Goal: Task Accomplishment & Management: Manage account settings

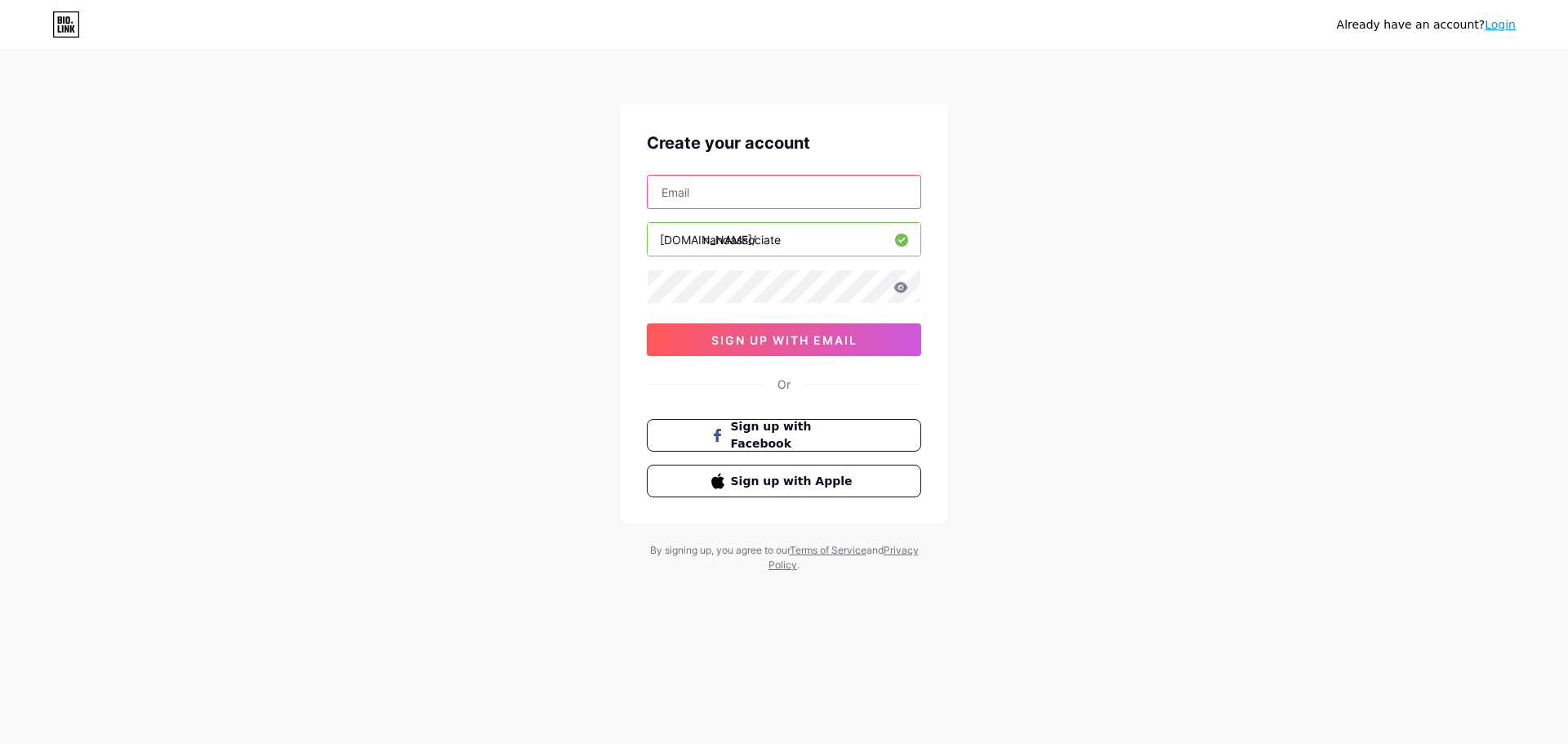
click at [734, 197] on input "text" at bounding box center [784, 192] width 273 height 33
click at [757, 346] on span "sign up with email" at bounding box center [784, 341] width 146 height 14
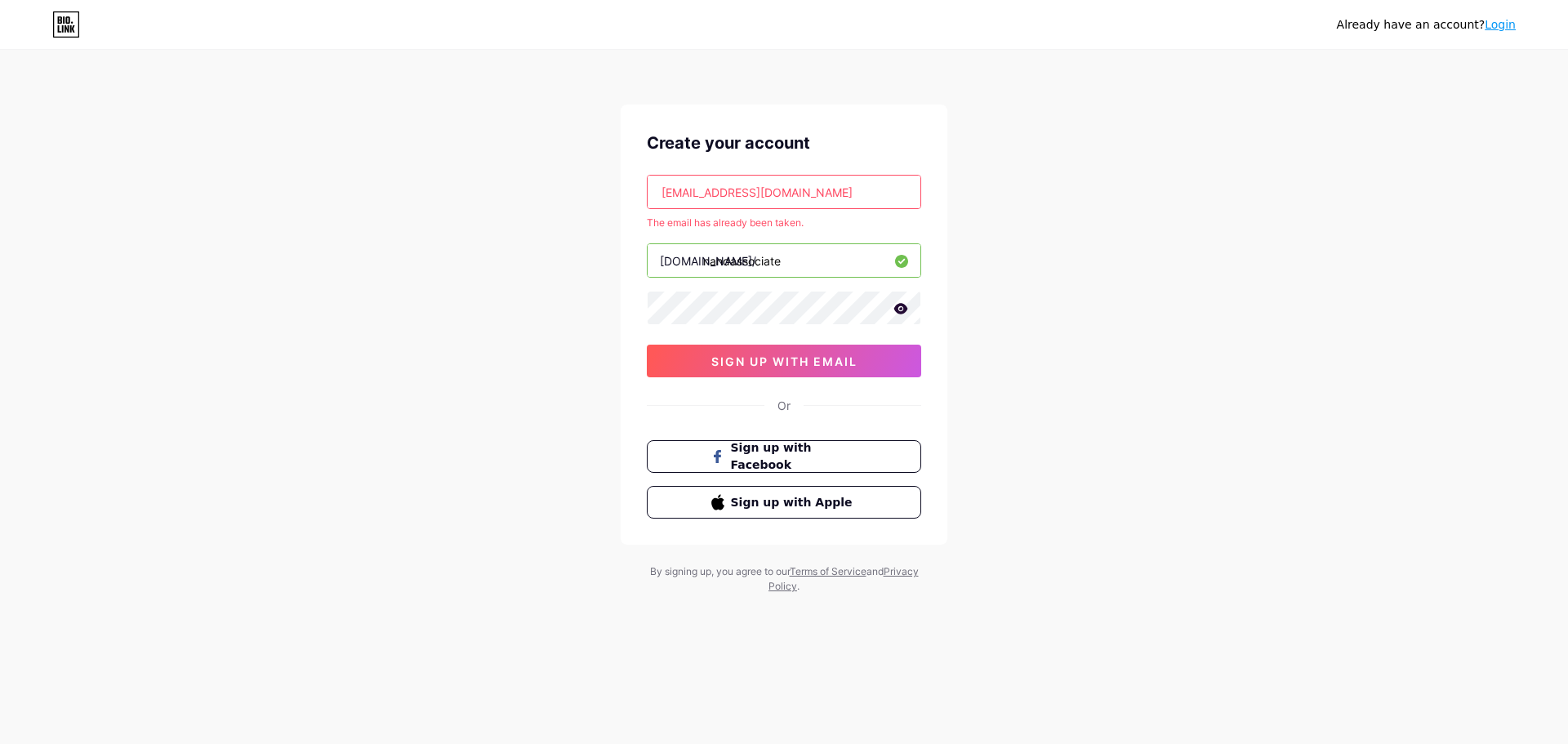
click at [799, 189] on input "[EMAIL_ADDRESS][DOMAIN_NAME]" at bounding box center [784, 192] width 273 height 33
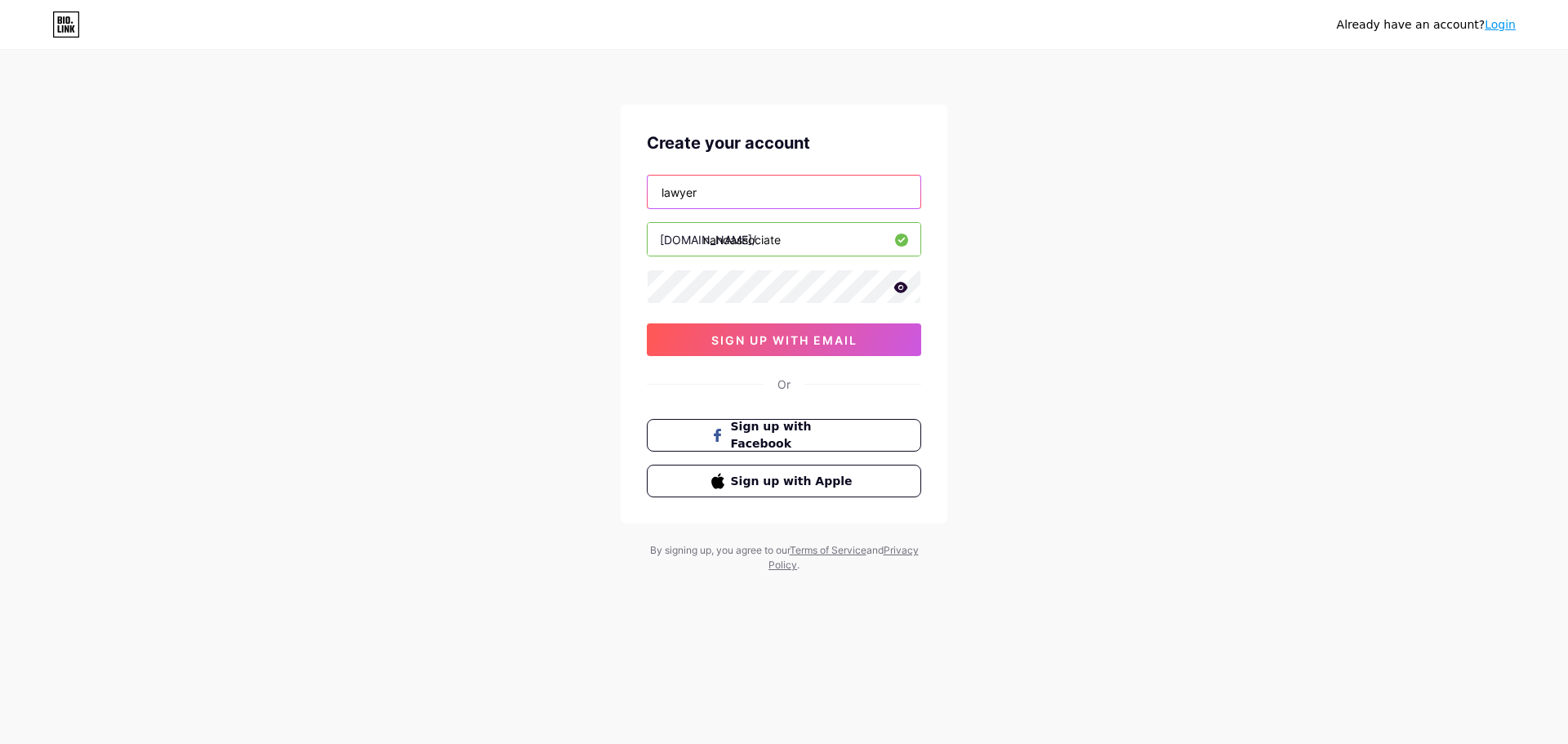
type input "[EMAIL_ADDRESS][DOMAIN_NAME]"
click at [820, 336] on span "sign up with email" at bounding box center [784, 341] width 146 height 14
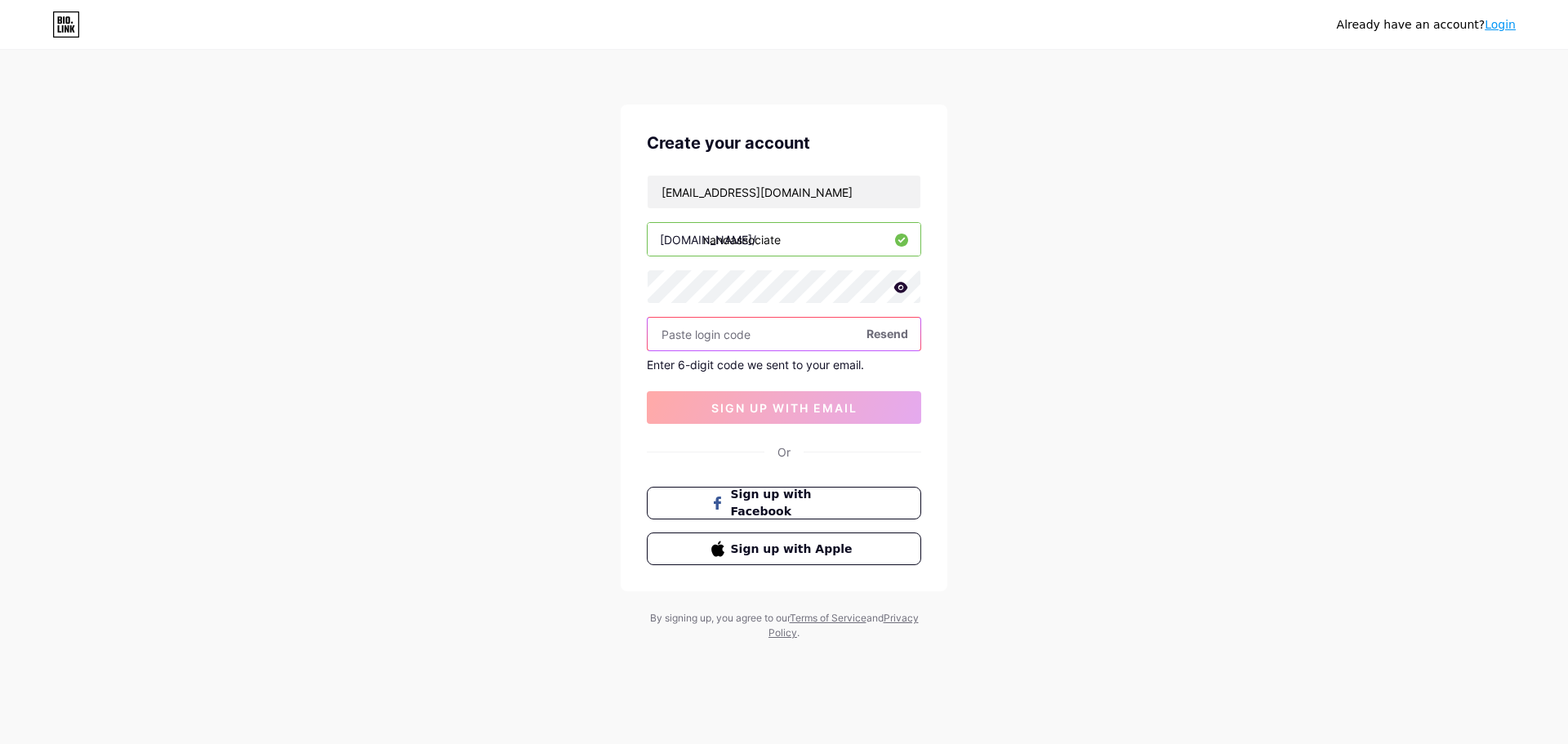
click at [730, 337] on input "text" at bounding box center [784, 334] width 273 height 33
paste input "438423"
type input "438423"
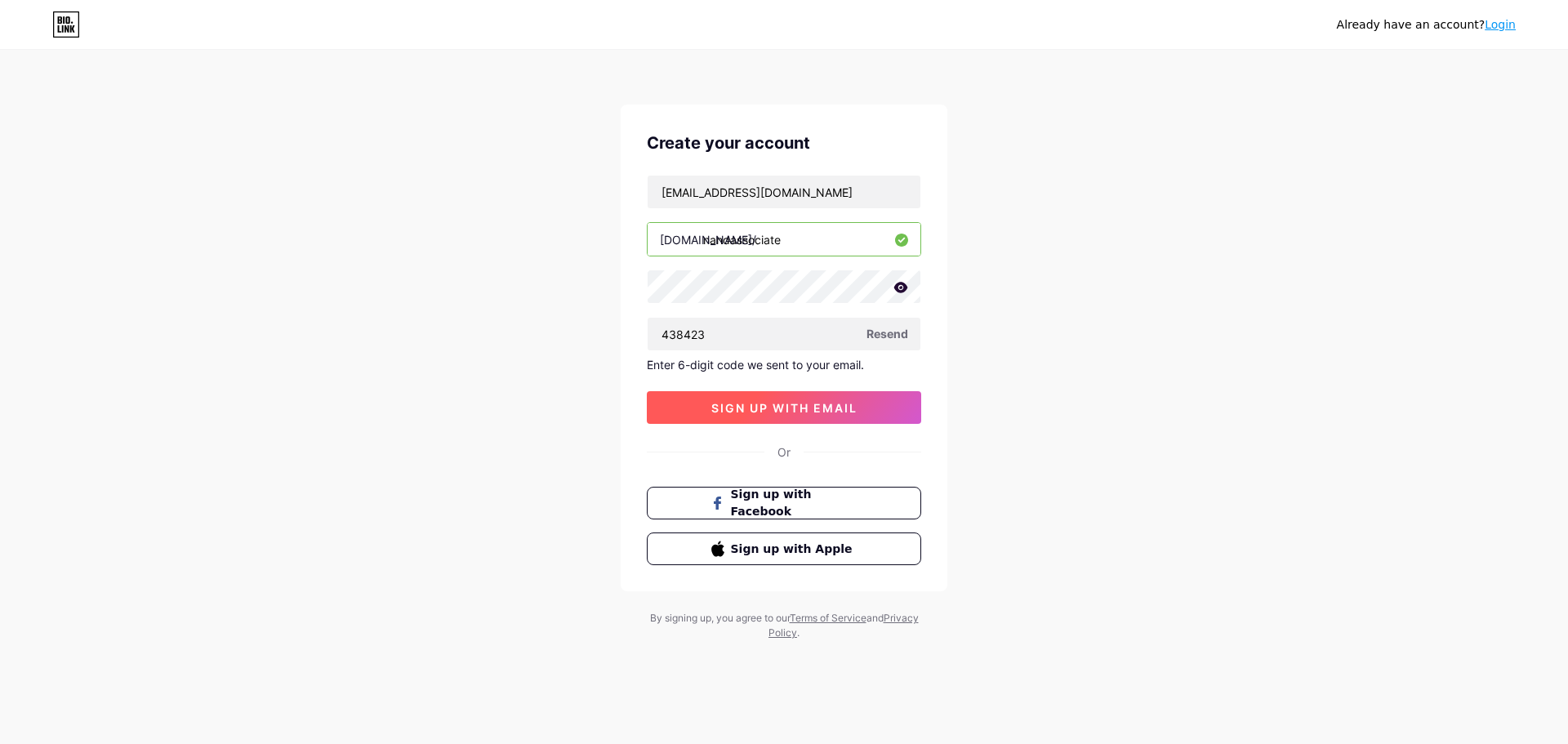
click at [771, 415] on button "sign up with email" at bounding box center [784, 407] width 275 height 33
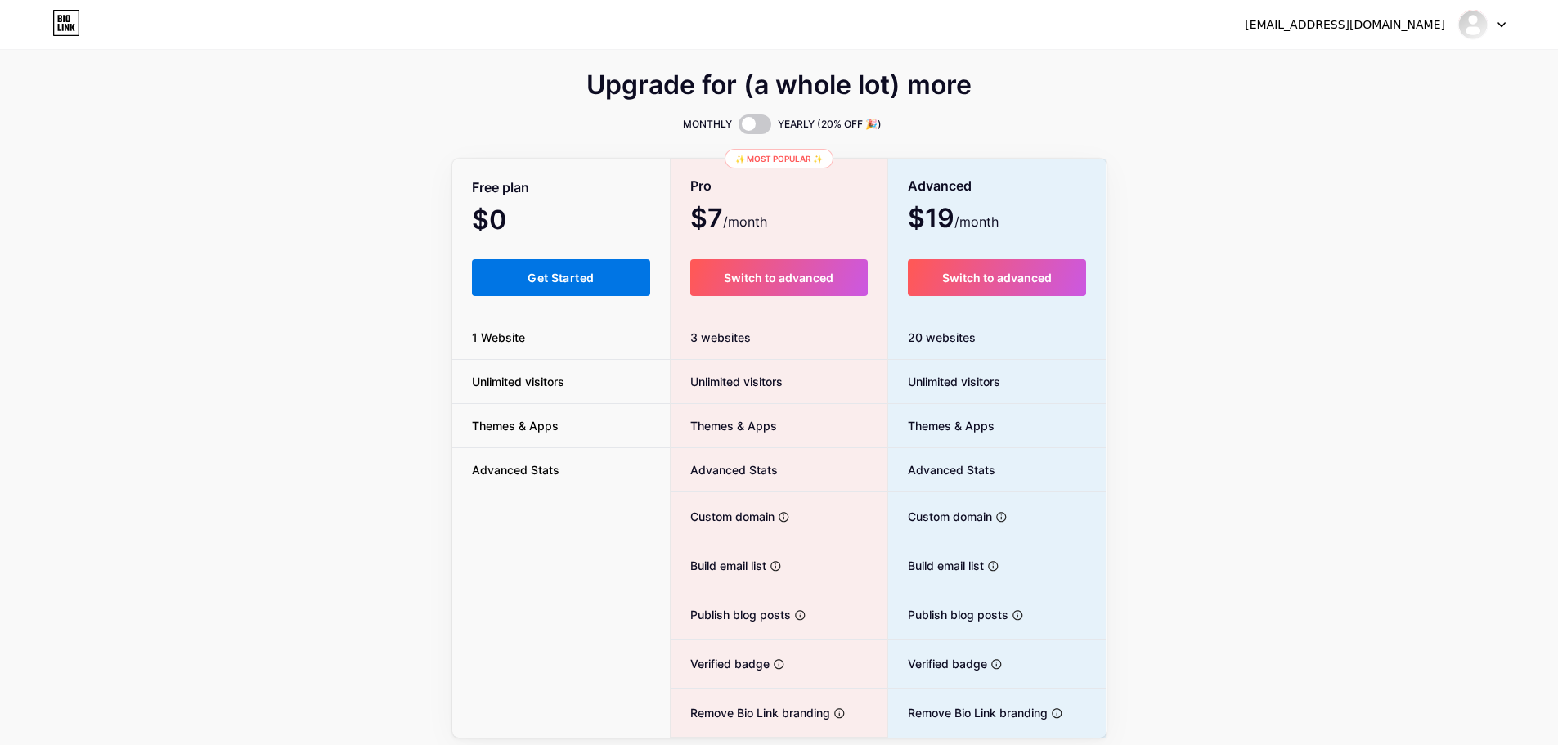
click at [556, 283] on span "Get Started" at bounding box center [560, 278] width 66 height 14
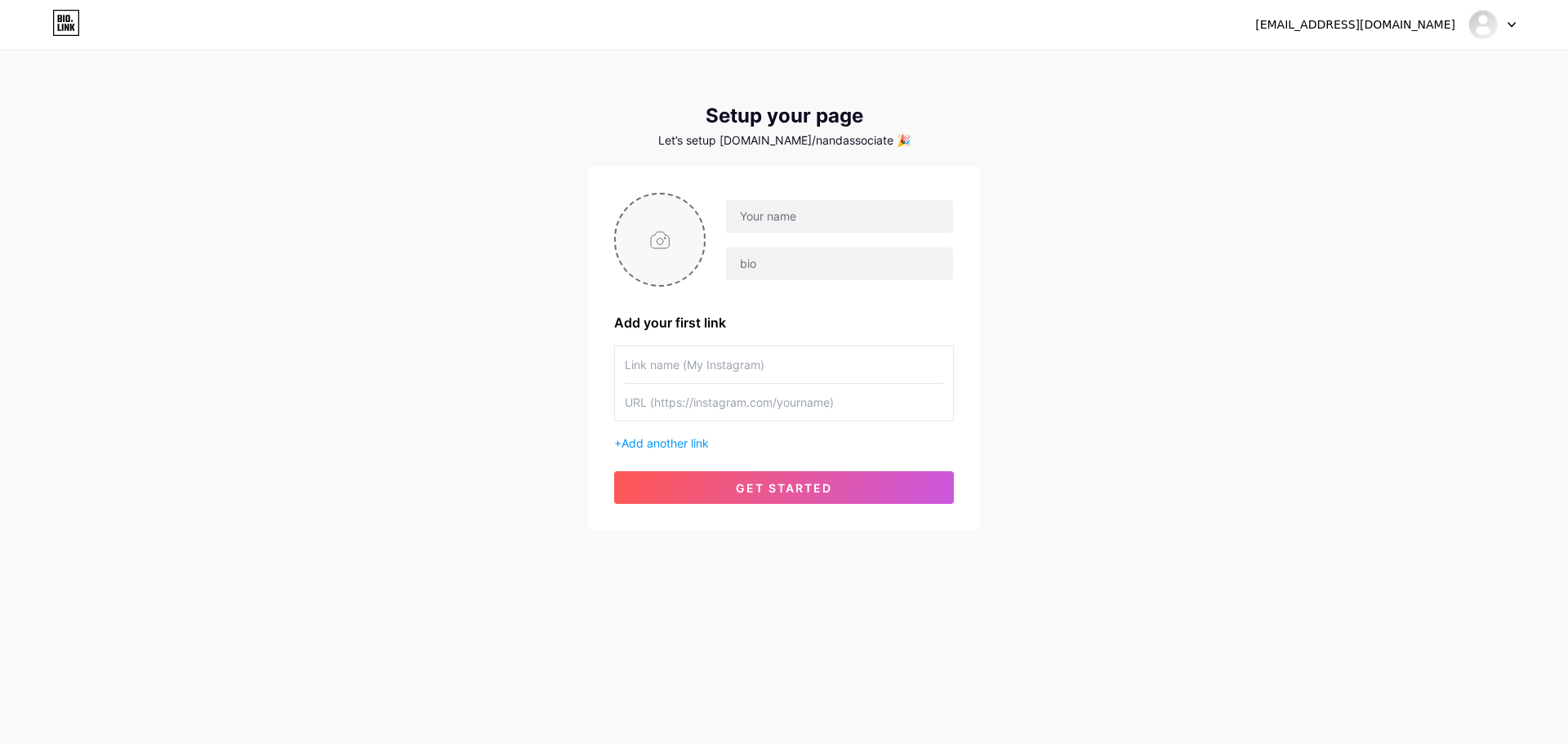
click at [666, 233] on input "file" at bounding box center [660, 240] width 88 height 91
type input "C:\fakepath\nanda logo.jpg"
click at [788, 220] on input "text" at bounding box center [839, 216] width 227 height 33
click at [817, 223] on input "Nanda Assocites Lawyers" at bounding box center [839, 216] width 227 height 33
click at [811, 223] on input "Nanda Assocites Lawyers" at bounding box center [839, 216] width 227 height 33
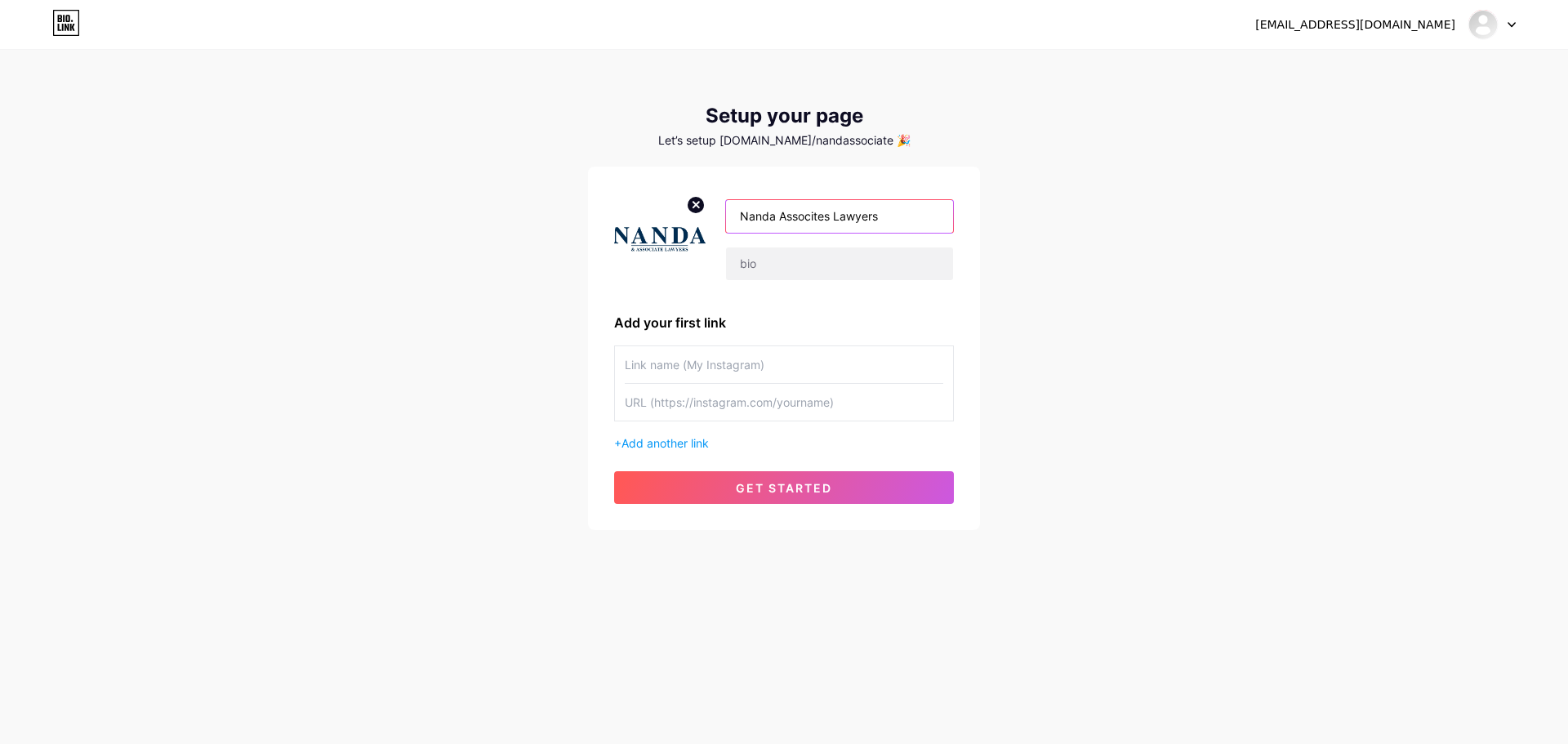
click at [813, 223] on input "Nanda Assocites Lawyers" at bounding box center [839, 216] width 227 height 33
click at [835, 221] on input "Nanda Associates Lawyers" at bounding box center [839, 216] width 227 height 33
type input "Nanda Associate Lawyers"
click at [838, 271] on input "text" at bounding box center [839, 264] width 227 height 33
click at [807, 266] on input "text" at bounding box center [839, 264] width 227 height 33
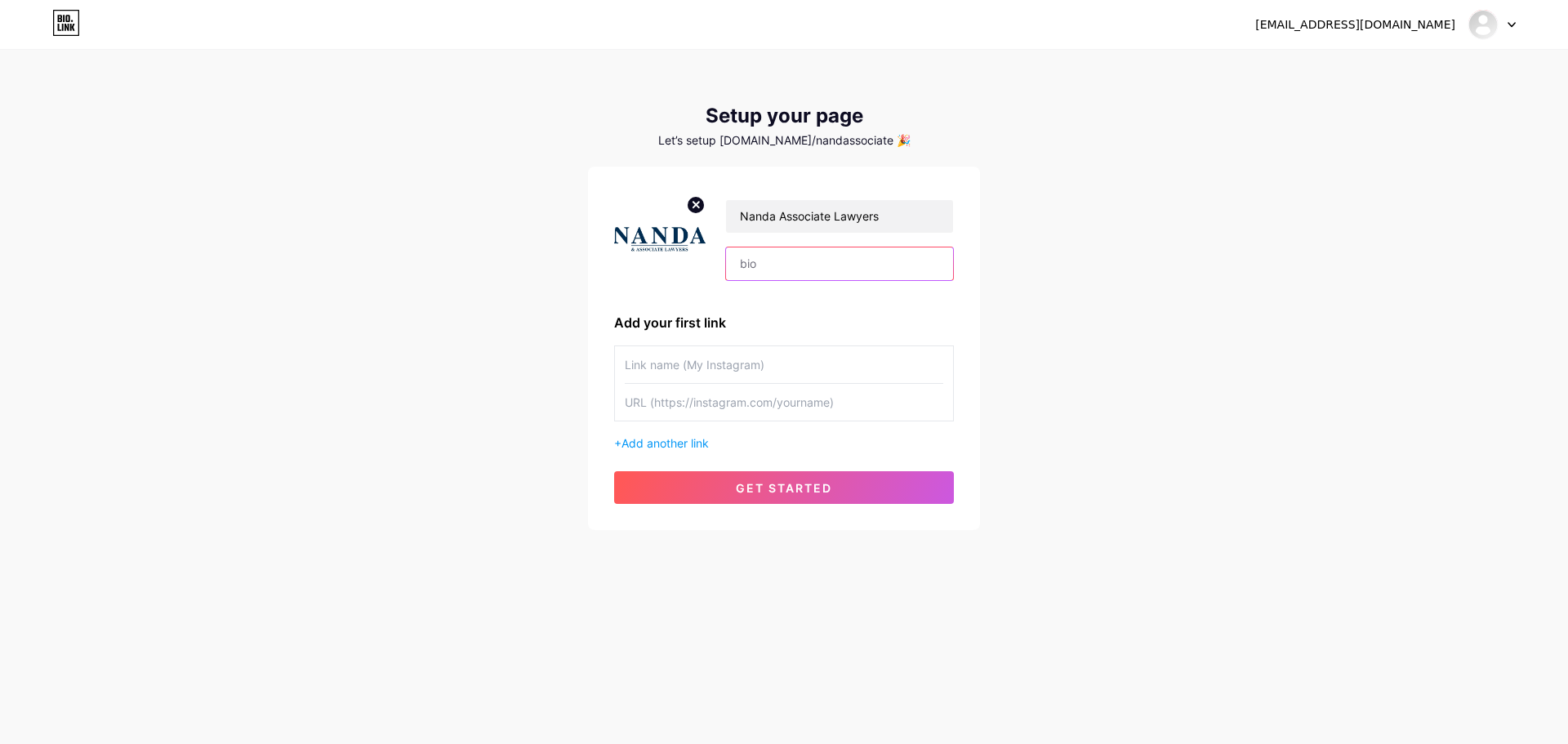
paste input "Nanda & Associate Lawyers Professional Corporation, a full-service law firm bas…"
type input "Nanda & Associate Lawyers Professional Corporation, a full-service law firm bas…"
click at [870, 302] on div "Nanda Associate Lawyers Nanda & Associate Lawyers Professional Corporation, a f…" at bounding box center [784, 349] width 340 height 312
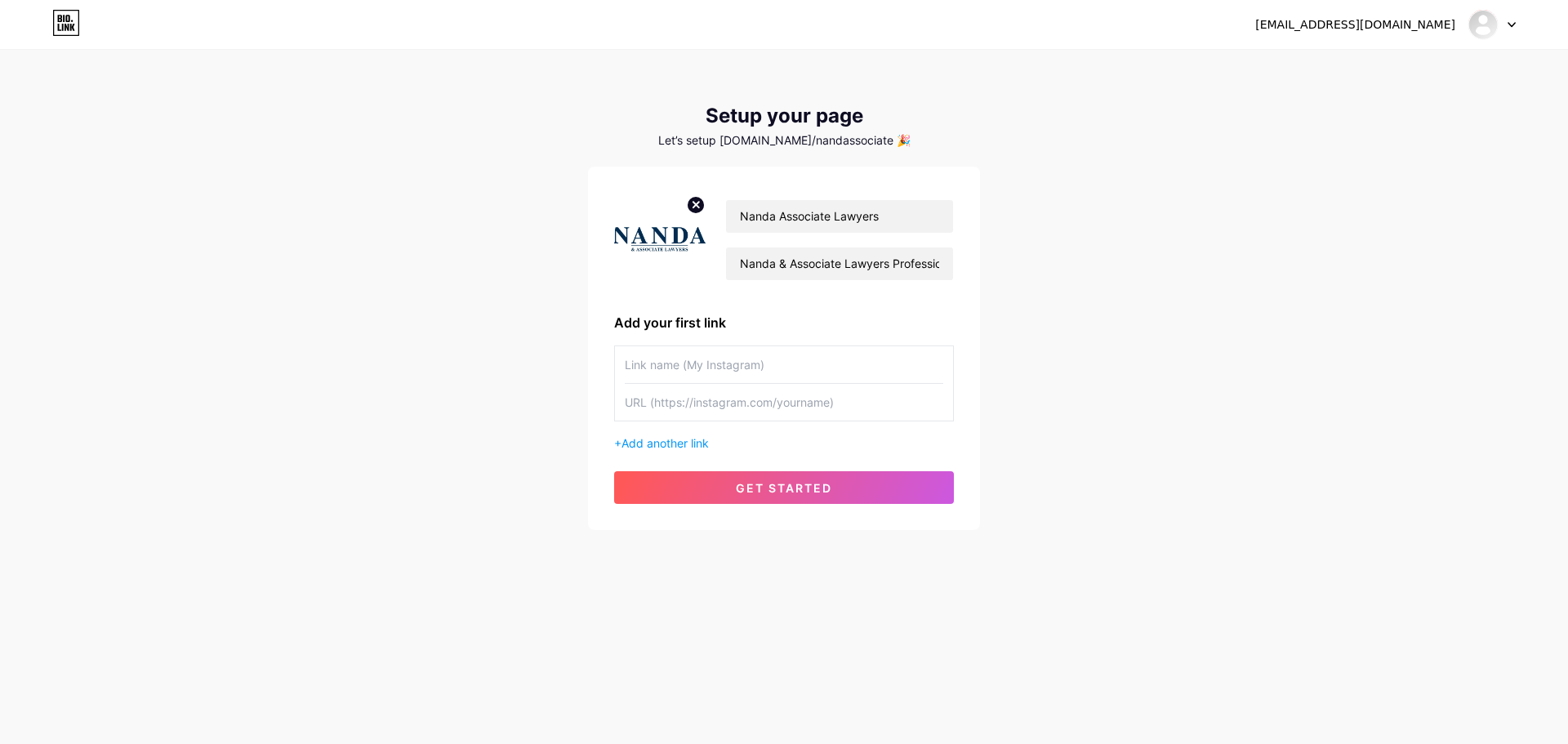
click at [697, 362] on input "text" at bounding box center [784, 365] width 319 height 37
click at [648, 364] on input "text" at bounding box center [784, 365] width 319 height 37
click at [758, 384] on input "text" at bounding box center [784, 401] width 319 height 37
click at [757, 370] on input "text" at bounding box center [784, 365] width 319 height 37
type input "Website"
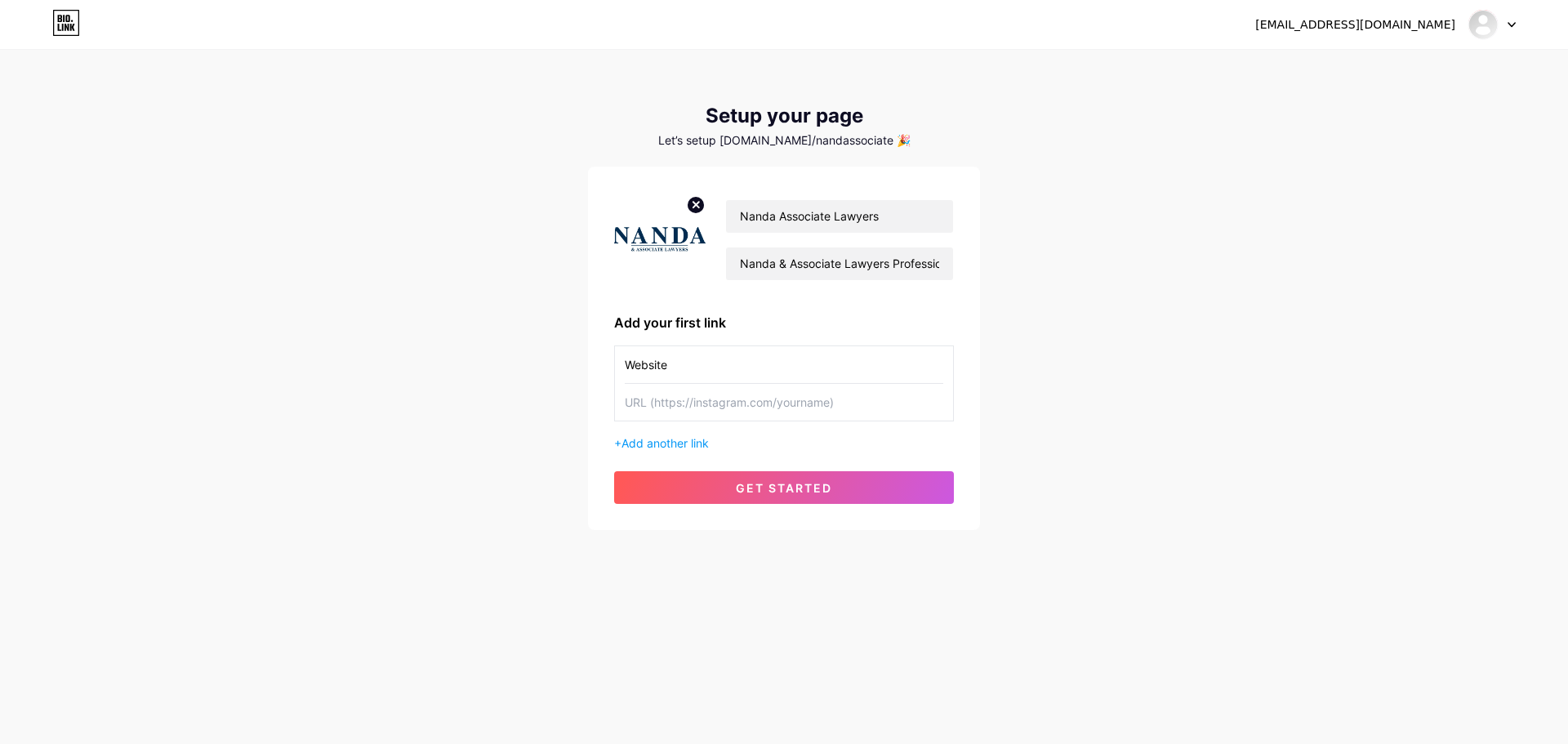
click at [760, 409] on input "text" at bounding box center [784, 401] width 319 height 37
click at [680, 406] on input "text" at bounding box center [784, 401] width 319 height 37
paste input "[URL][DOMAIN_NAME]"
type input "[URL][DOMAIN_NAME]"
click at [759, 486] on span "get started" at bounding box center [784, 488] width 96 height 14
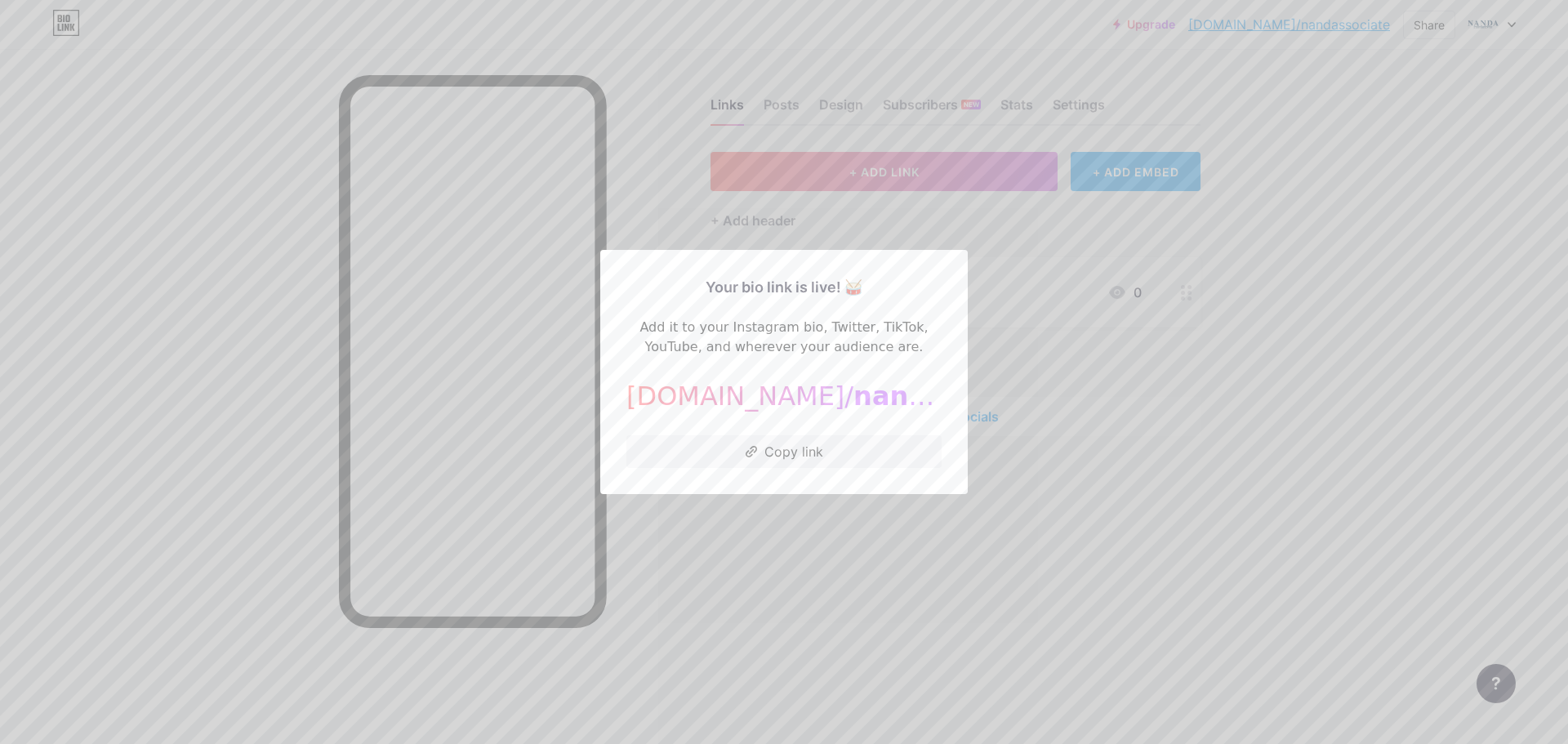
click at [920, 544] on div at bounding box center [784, 372] width 1568 height 744
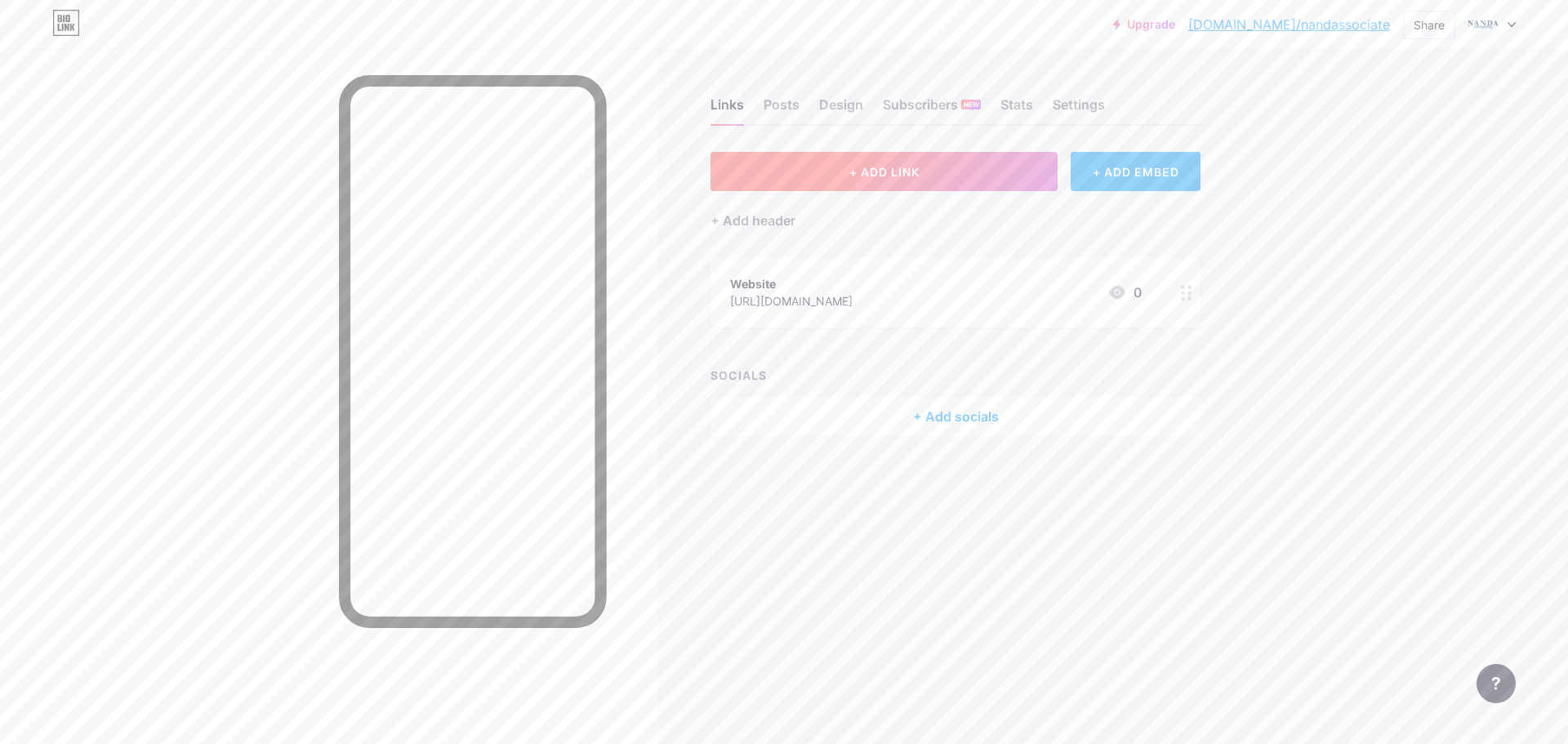
click at [909, 172] on span "+ ADD LINK" at bounding box center [885, 172] width 70 height 14
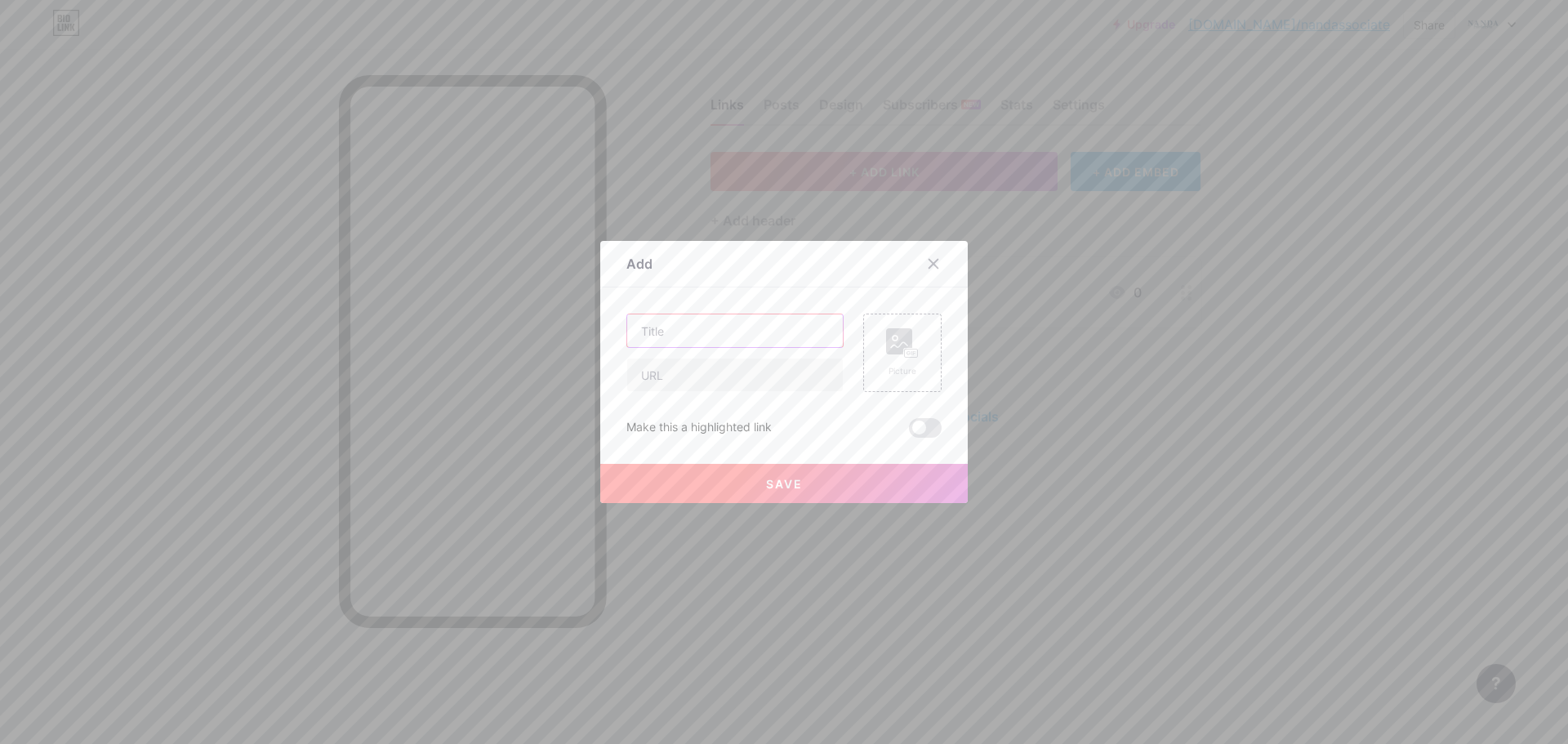
click at [782, 327] on input "text" at bounding box center [735, 331] width 216 height 33
type input "Facebook"
click at [787, 374] on input "text" at bounding box center [735, 374] width 216 height 33
click at [696, 372] on input "text" at bounding box center [735, 374] width 216 height 33
paste input "[URL][DOMAIN_NAME]"
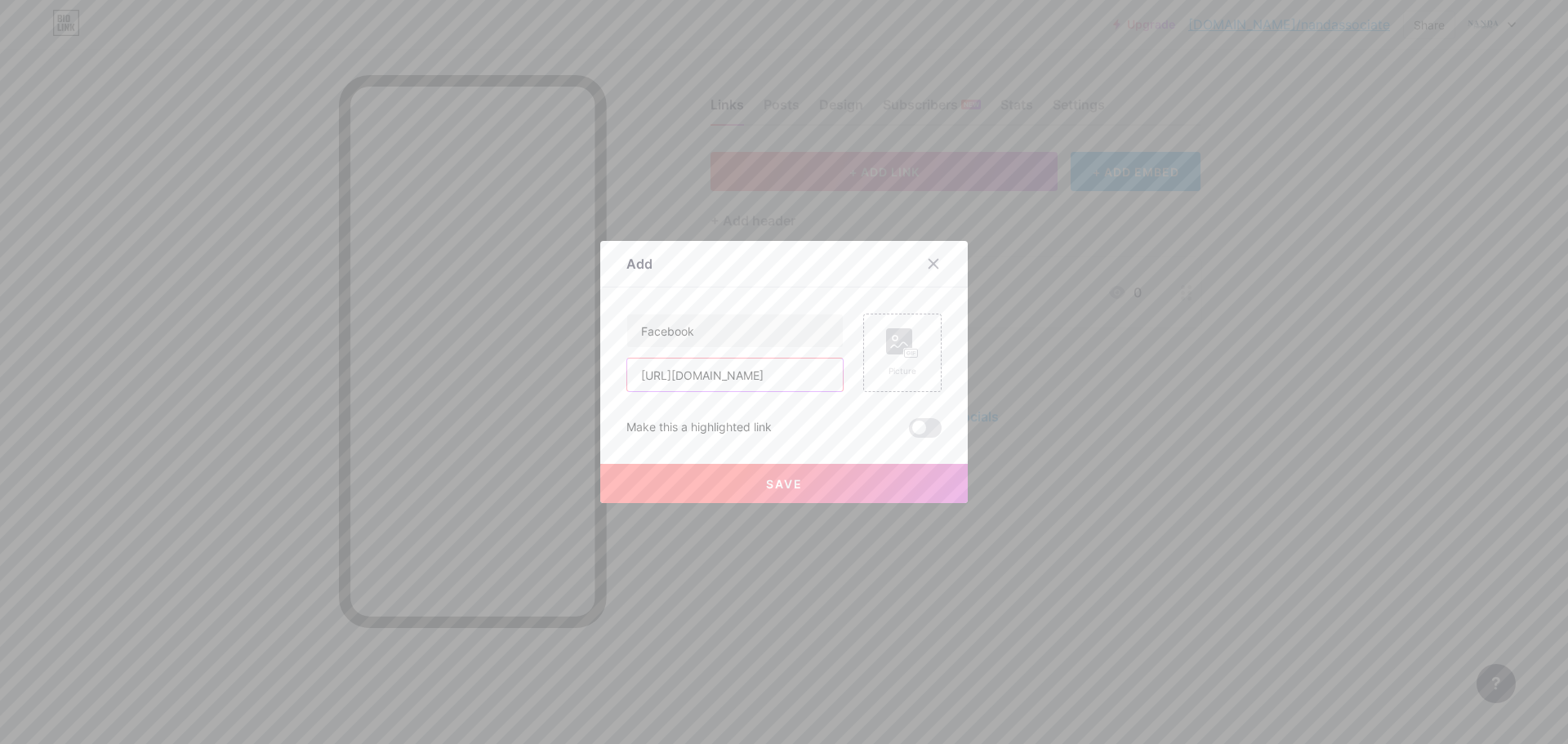
scroll to position [0, 38]
type input "[URL][DOMAIN_NAME]"
click at [796, 478] on span "Save" at bounding box center [784, 484] width 37 height 14
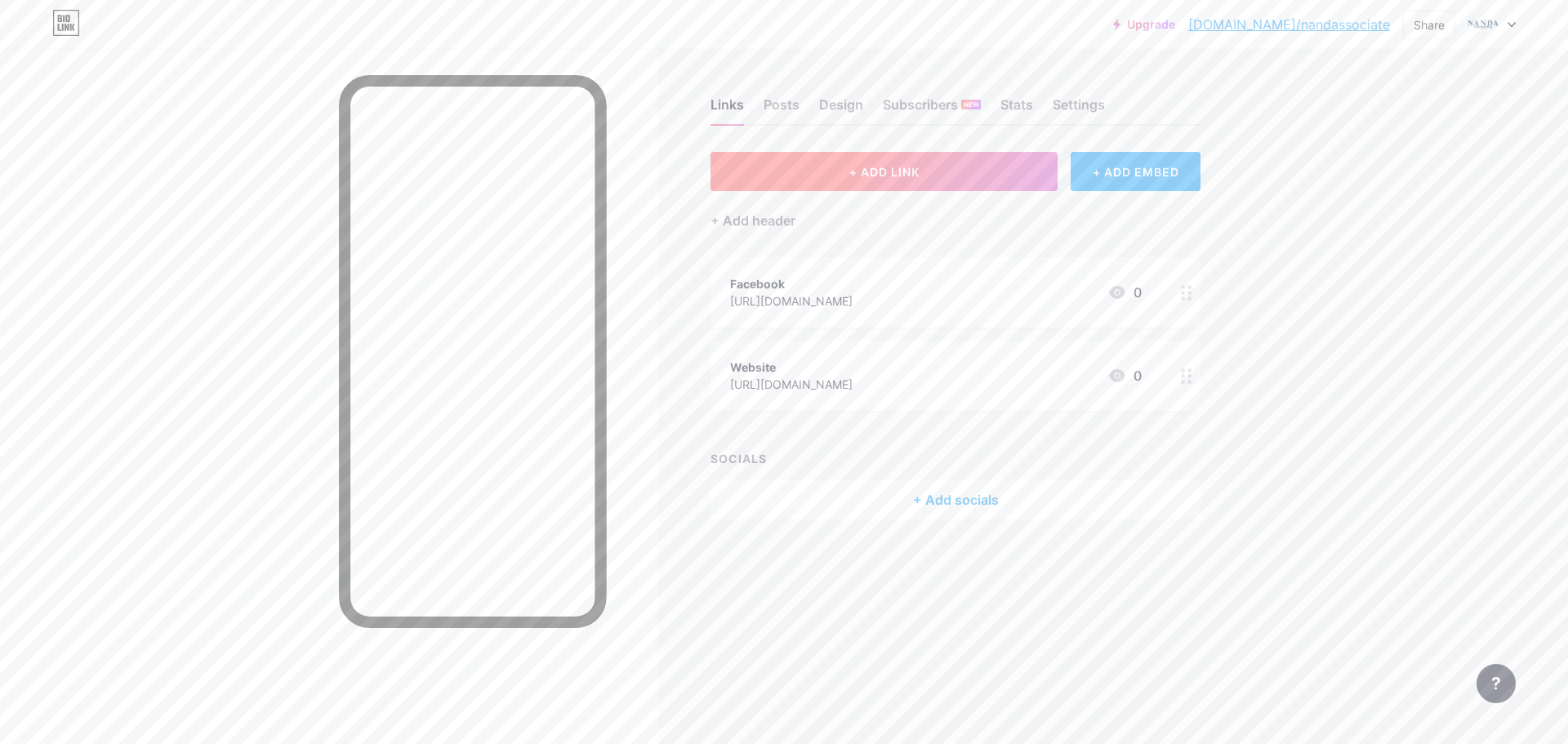
click at [917, 158] on button "+ ADD LINK" at bounding box center [884, 171] width 348 height 39
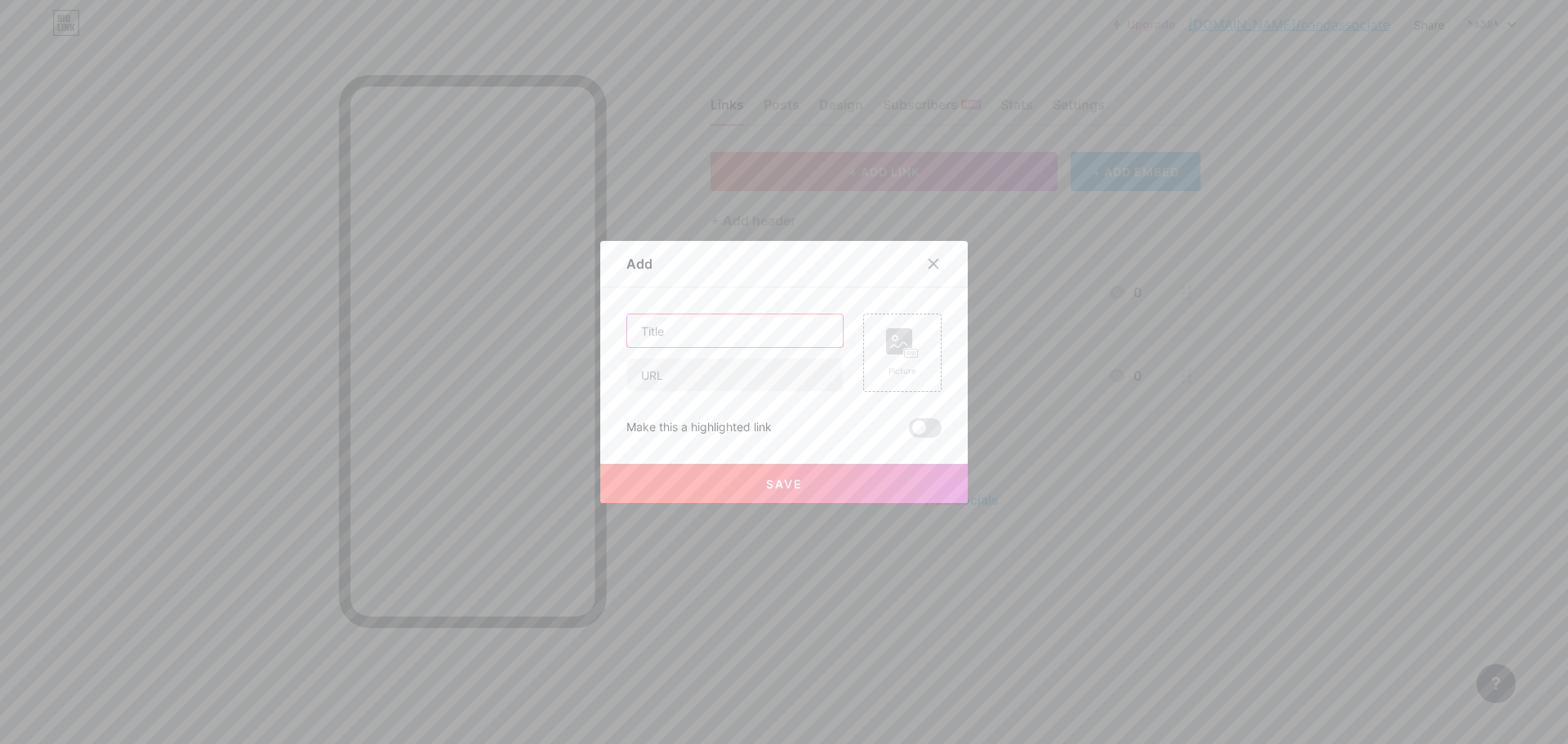
click at [725, 331] on input "text" at bounding box center [735, 331] width 216 height 33
type input "Instagram"
click at [737, 369] on input "text" at bounding box center [735, 374] width 216 height 33
click at [656, 371] on input "text" at bounding box center [735, 374] width 216 height 33
paste input "[URL][DOMAIN_NAME]"
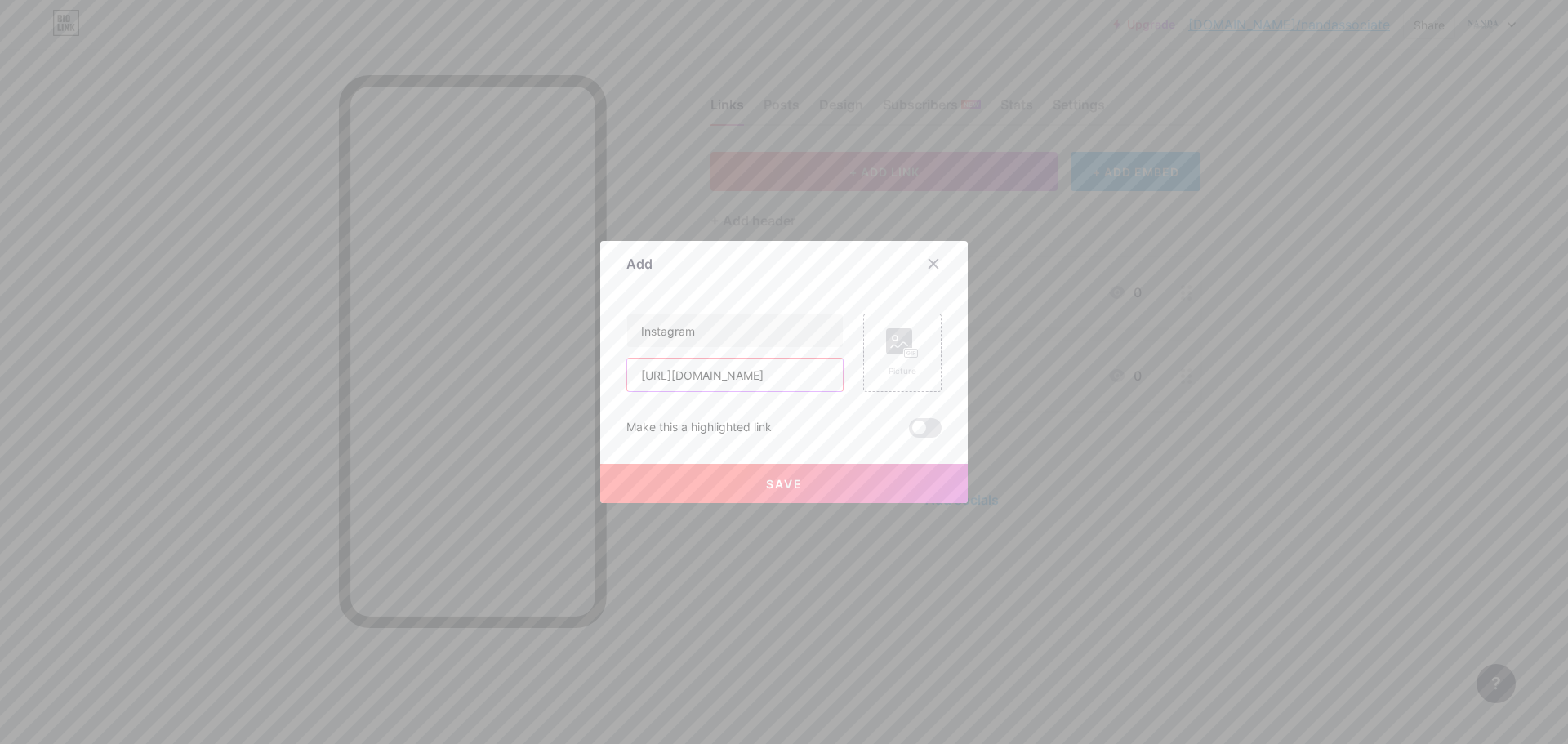
scroll to position [0, 86]
type input "[URL][DOMAIN_NAME]"
click at [766, 481] on span "Save" at bounding box center [784, 484] width 37 height 14
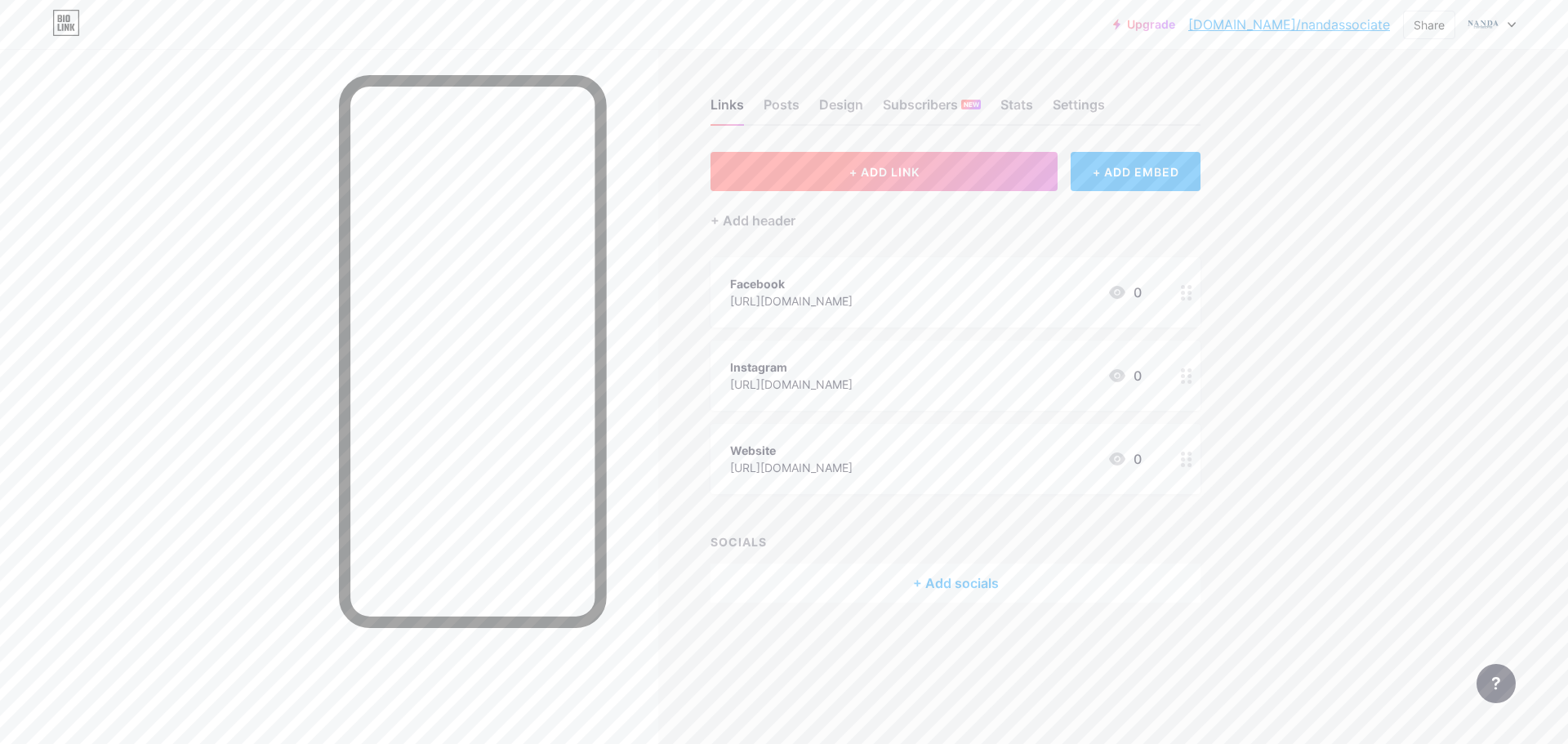
click at [909, 172] on span "+ ADD LINK" at bounding box center [885, 172] width 70 height 14
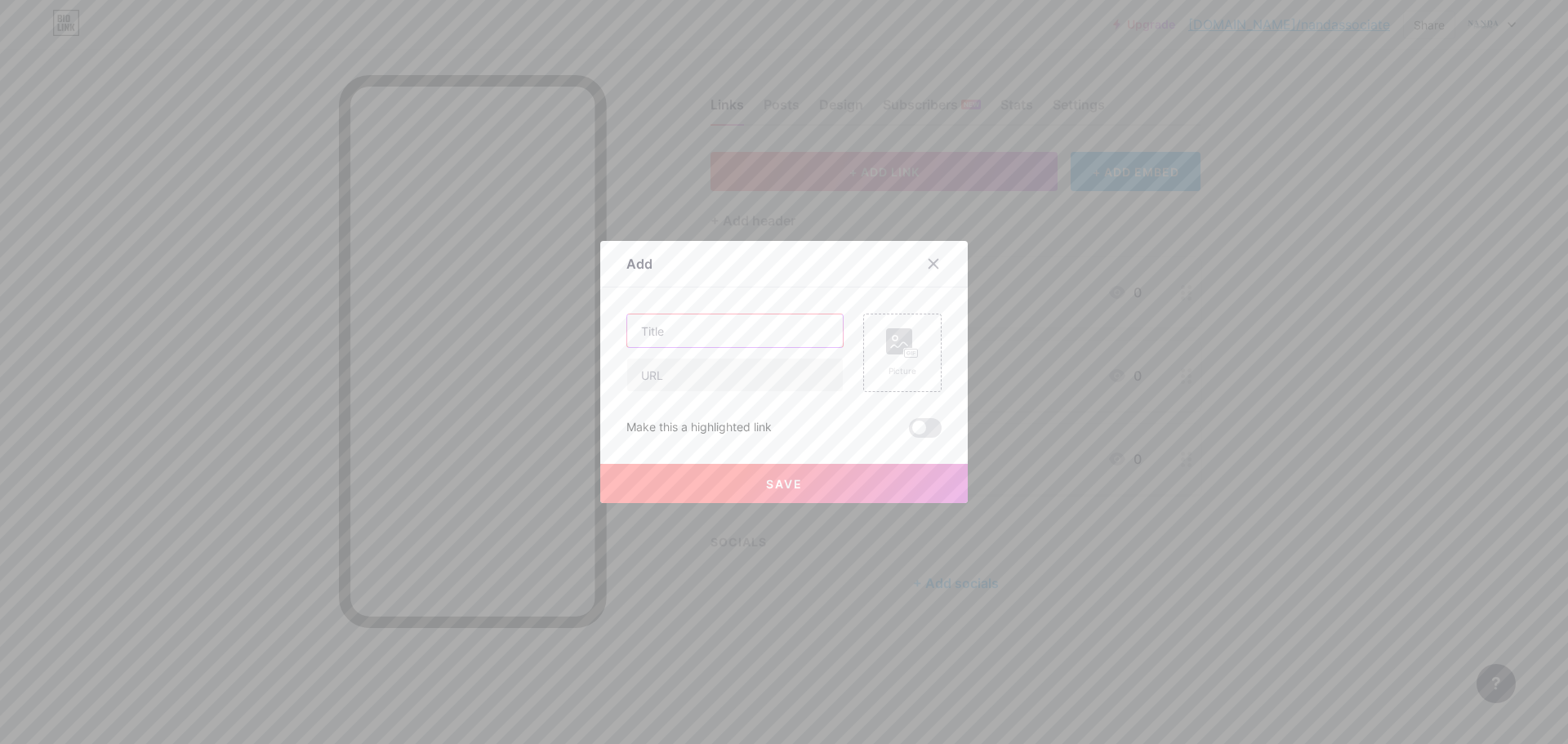
click at [697, 340] on input "text" at bounding box center [735, 331] width 216 height 33
click at [677, 324] on input "text" at bounding box center [735, 331] width 216 height 33
type input "Linkedin"
click at [683, 376] on input "text" at bounding box center [735, 374] width 216 height 33
click at [670, 377] on input "text" at bounding box center [735, 374] width 216 height 33
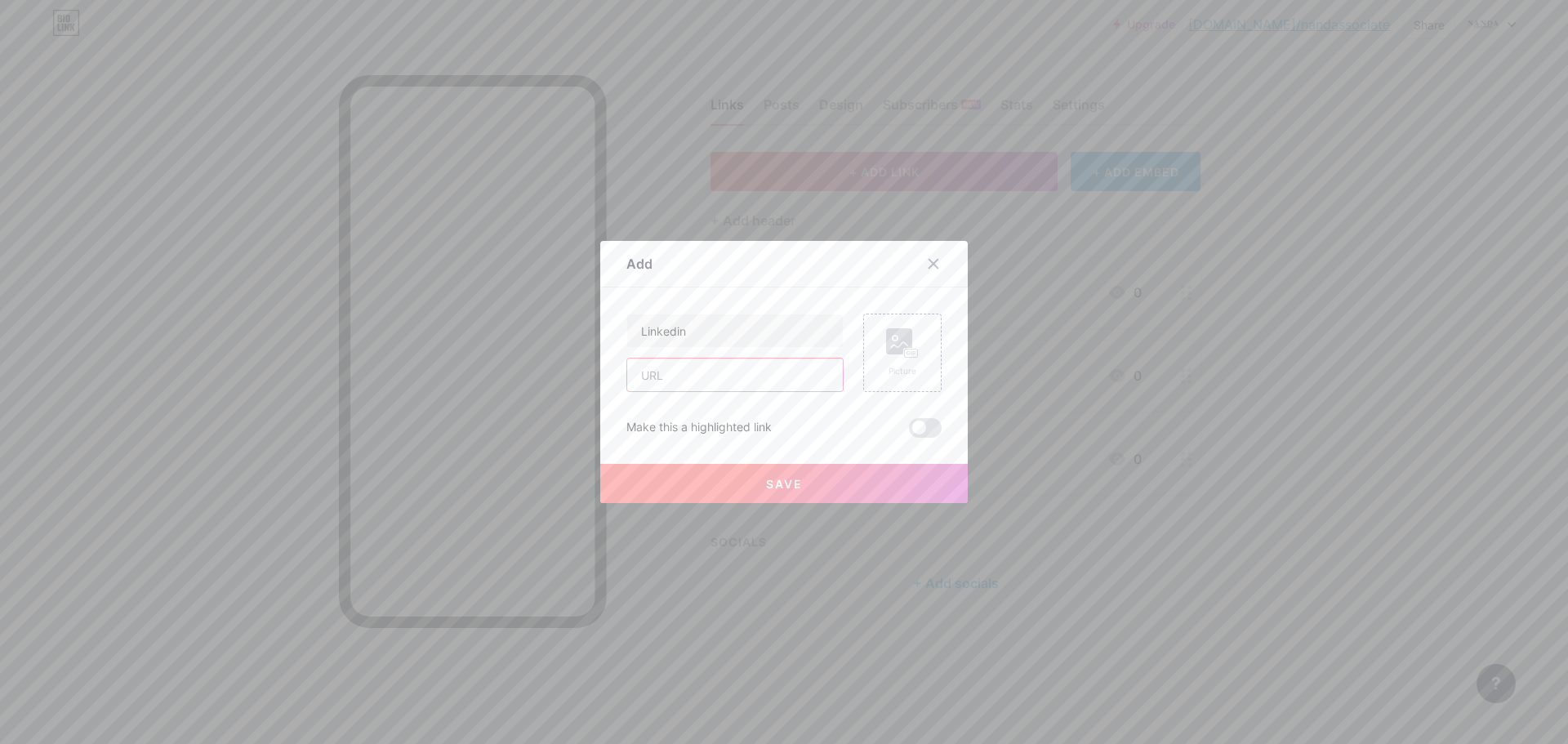
paste input "[URL][DOMAIN_NAME]"
type input "[URL][DOMAIN_NAME]"
click at [782, 477] on span "Save" at bounding box center [784, 484] width 37 height 14
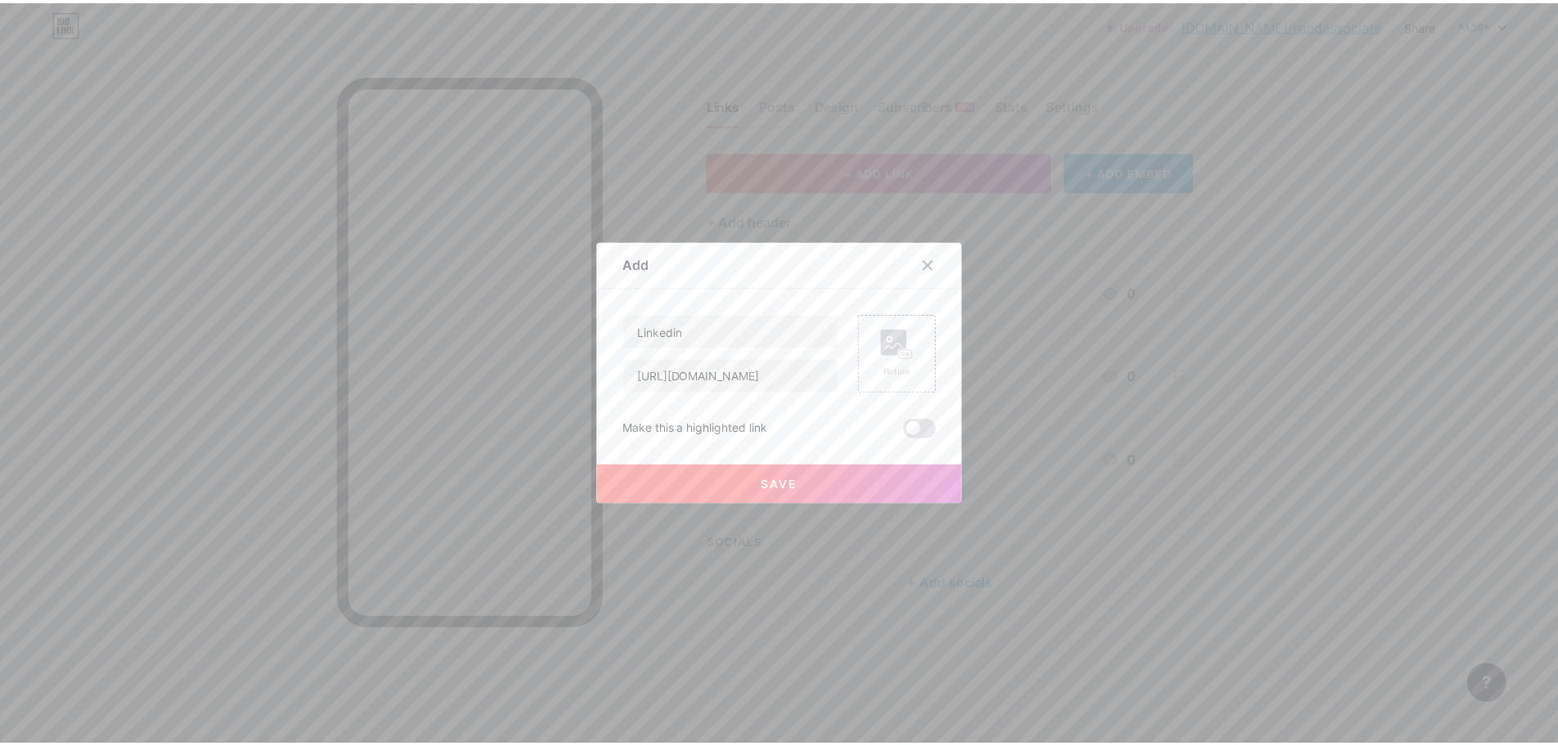
scroll to position [0, 0]
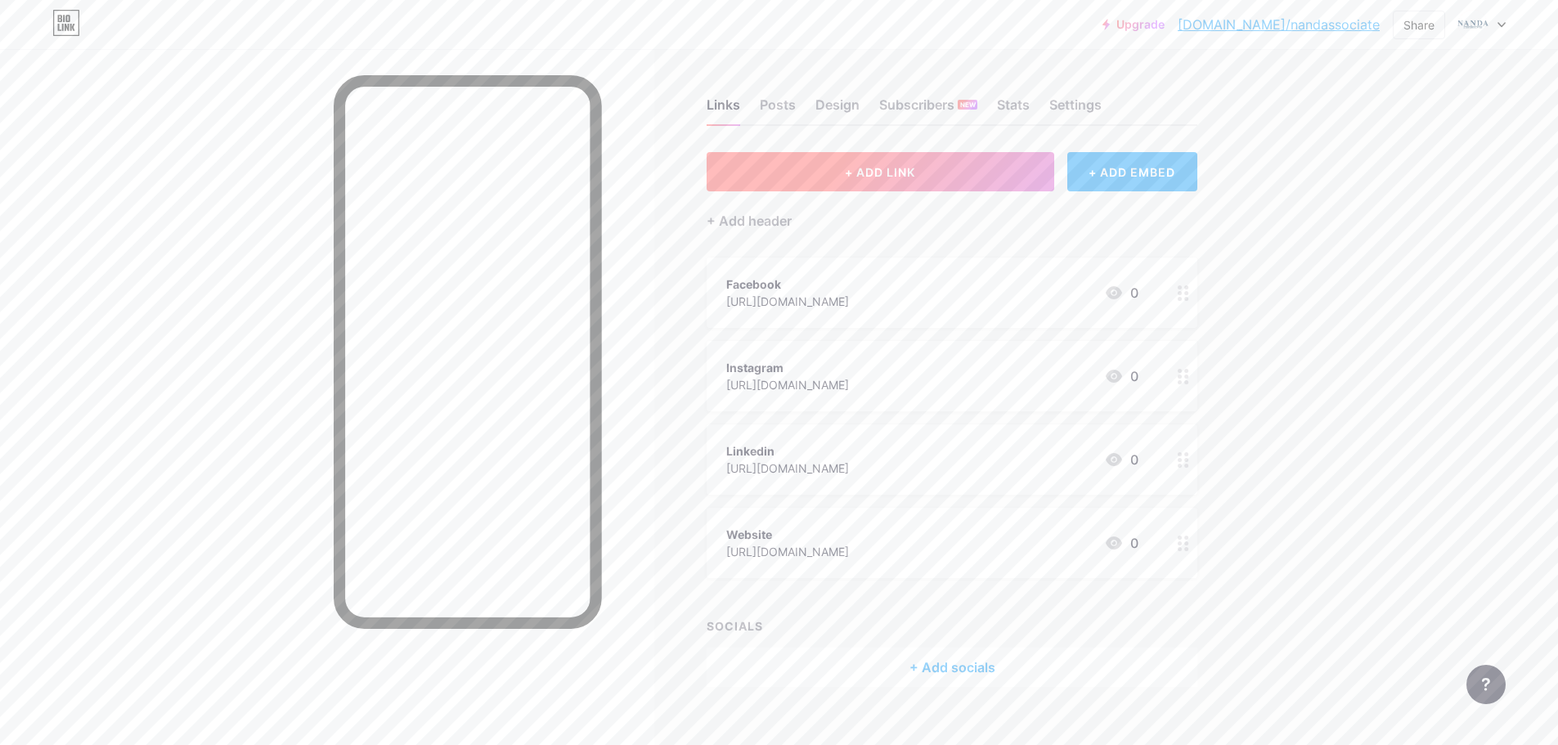
click at [895, 175] on span "+ ADD LINK" at bounding box center [880, 172] width 70 height 14
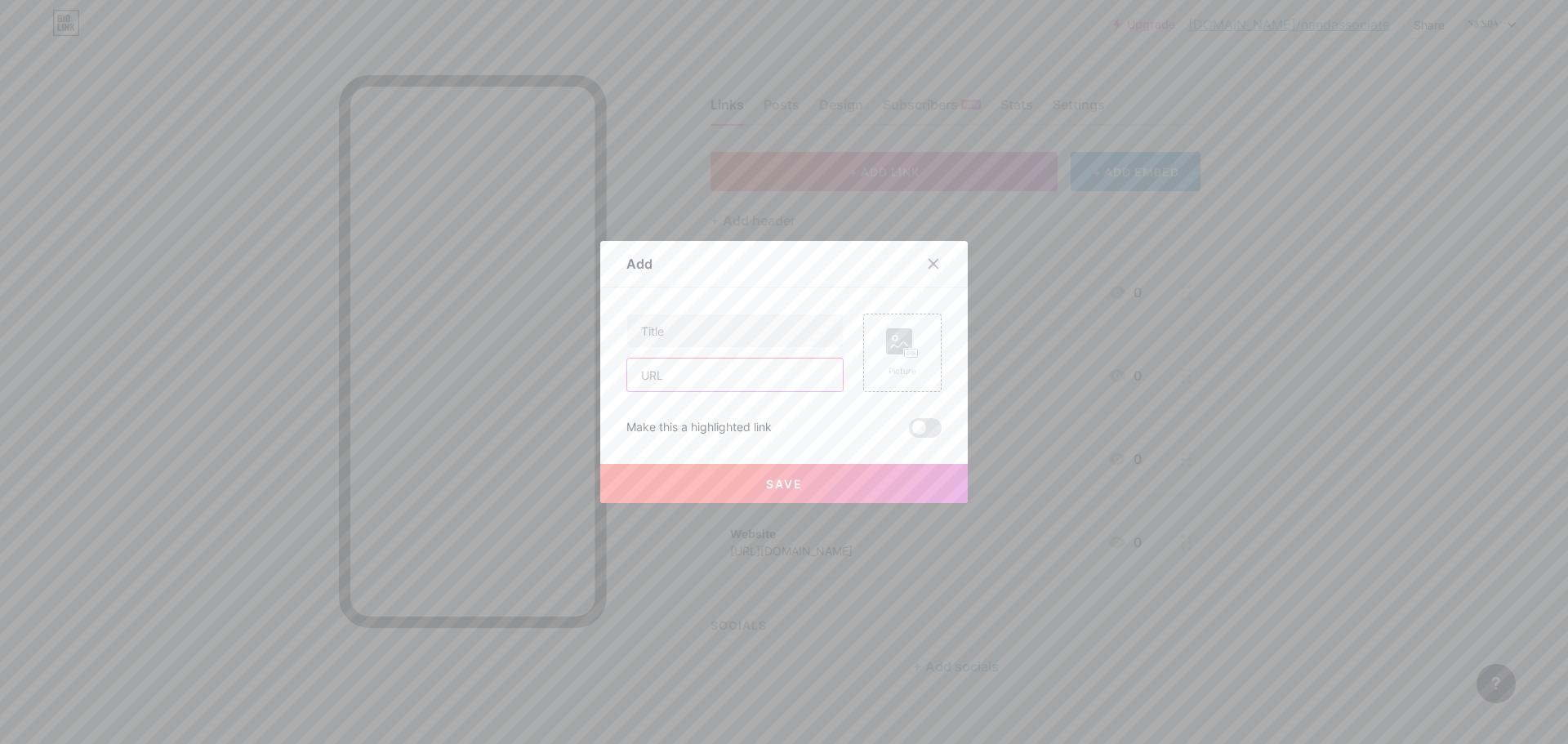
click at [712, 378] on input "text" at bounding box center [735, 374] width 216 height 33
paste input "[URL][DOMAIN_NAME]"
type input "[URL][DOMAIN_NAME]"
click at [710, 339] on input "text" at bounding box center [735, 331] width 216 height 33
type input "Twitter"
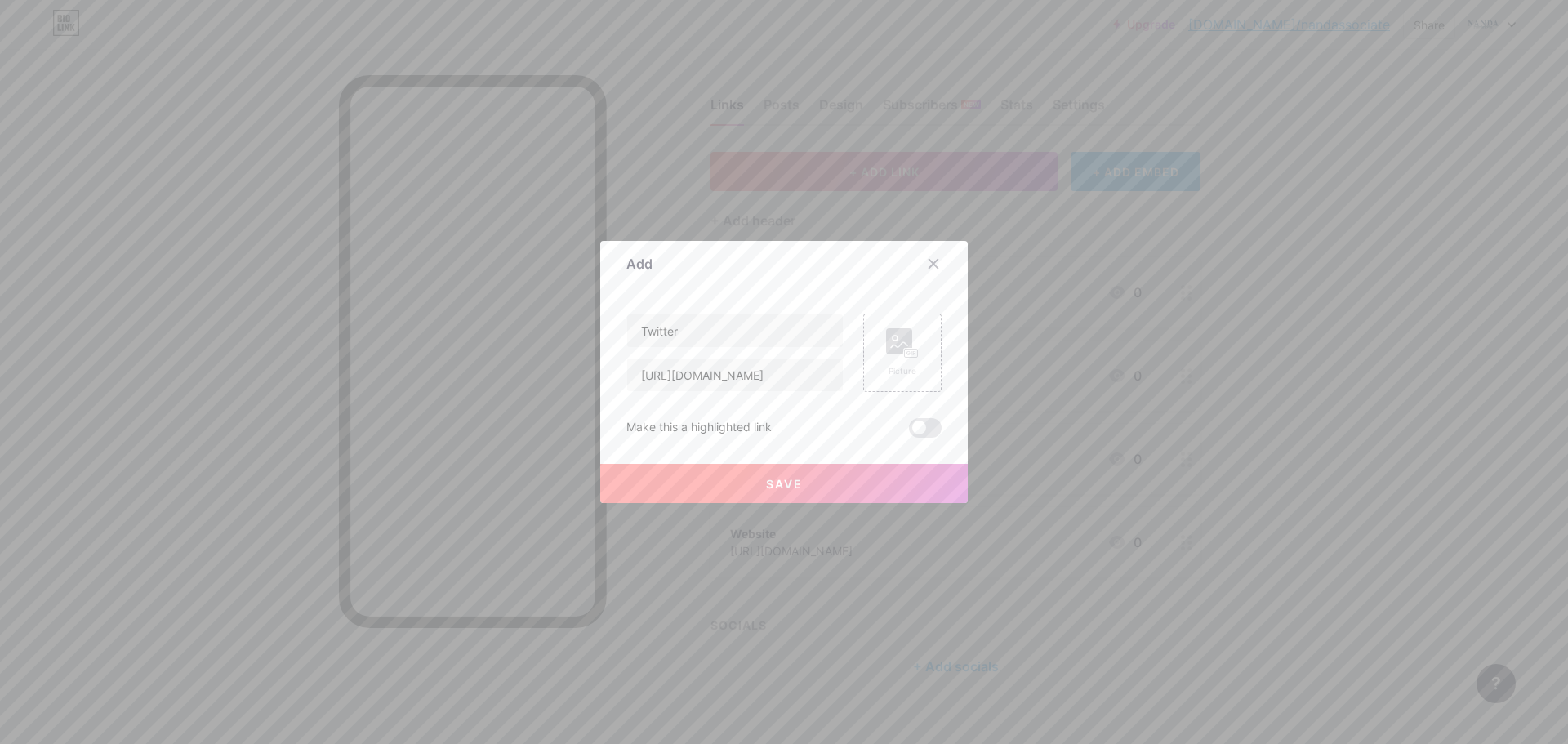
click at [787, 489] on span "Save" at bounding box center [784, 484] width 37 height 14
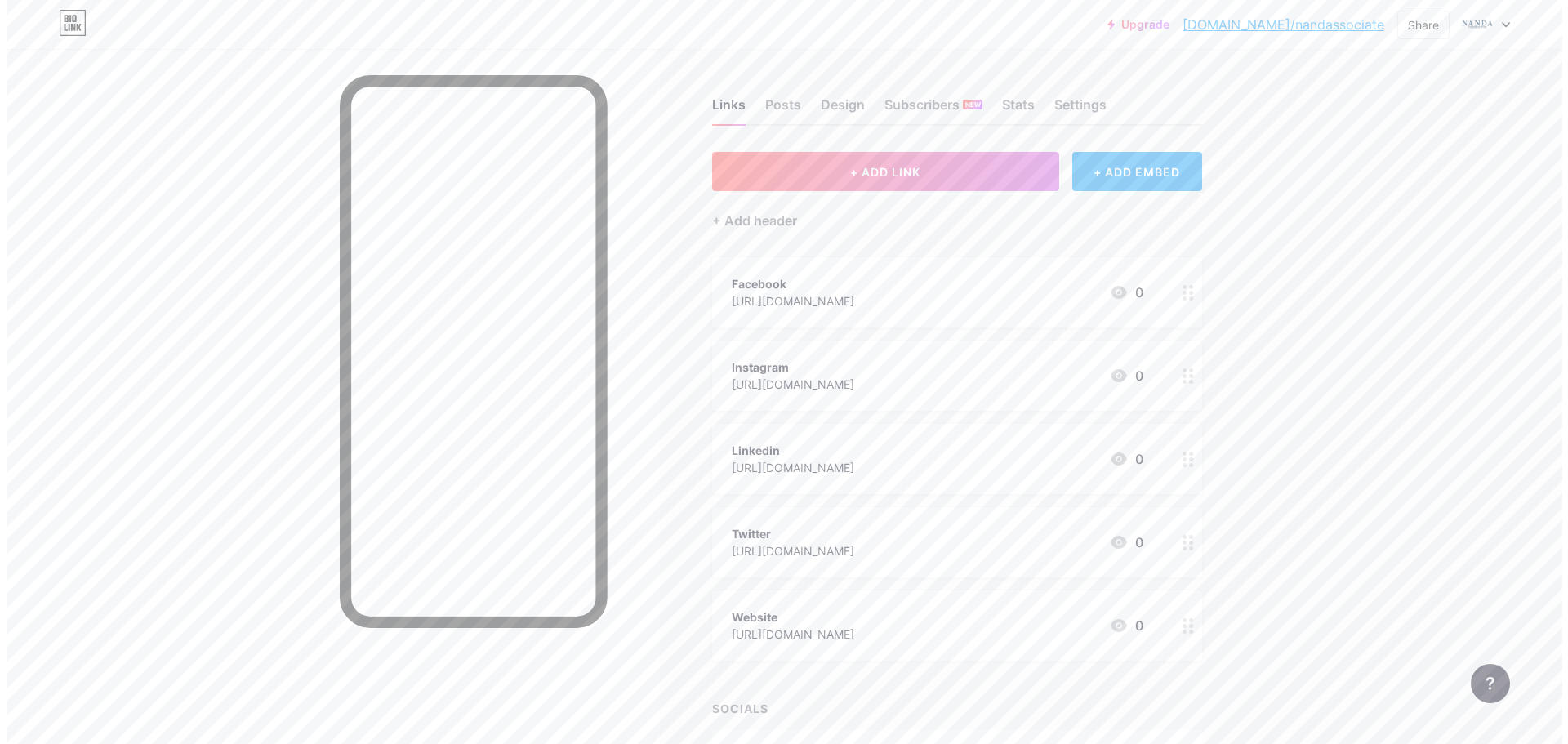
scroll to position [106, 0]
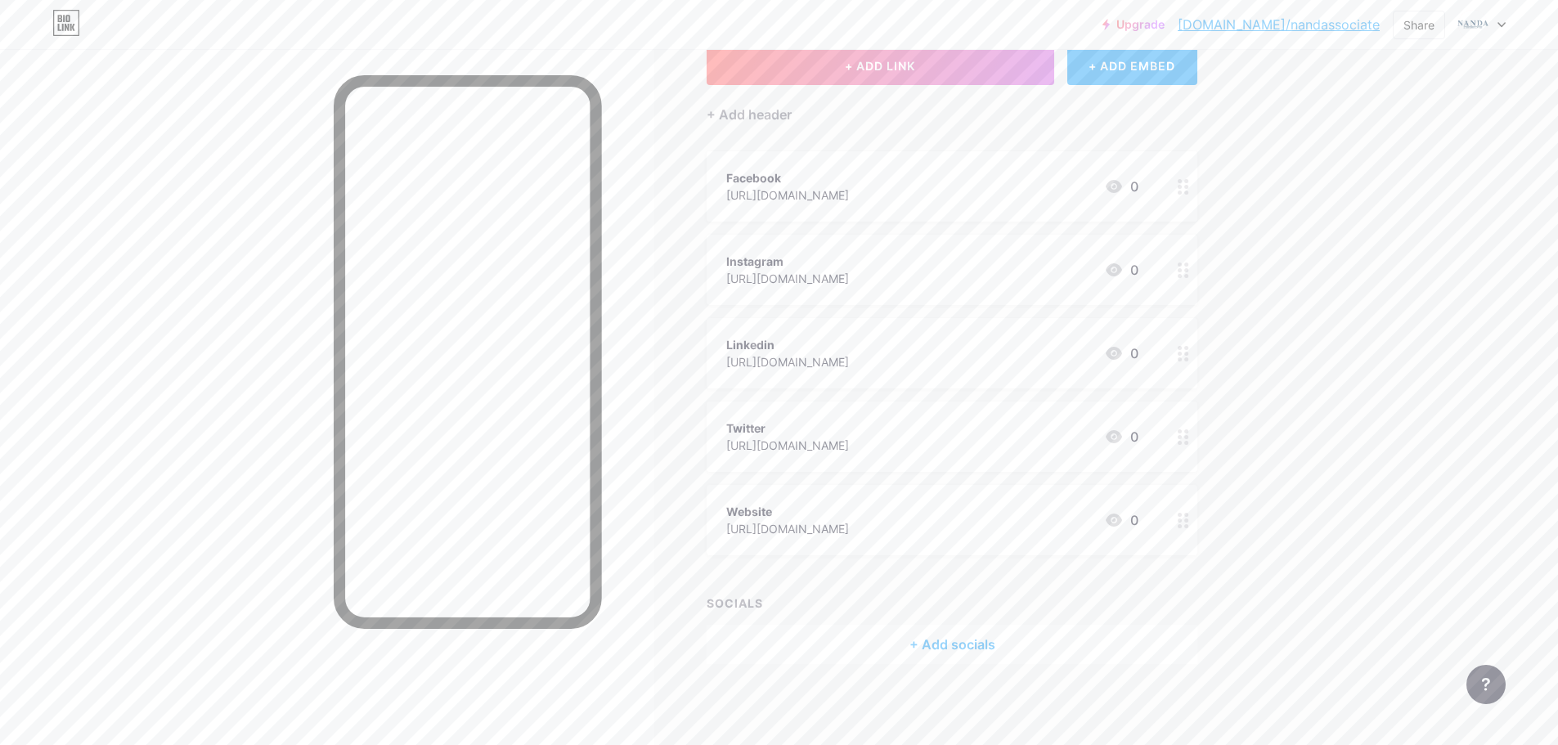
click at [902, 88] on div "+ Add header" at bounding box center [952, 105] width 491 height 40
click at [917, 77] on button "+ ADD LINK" at bounding box center [881, 65] width 348 height 39
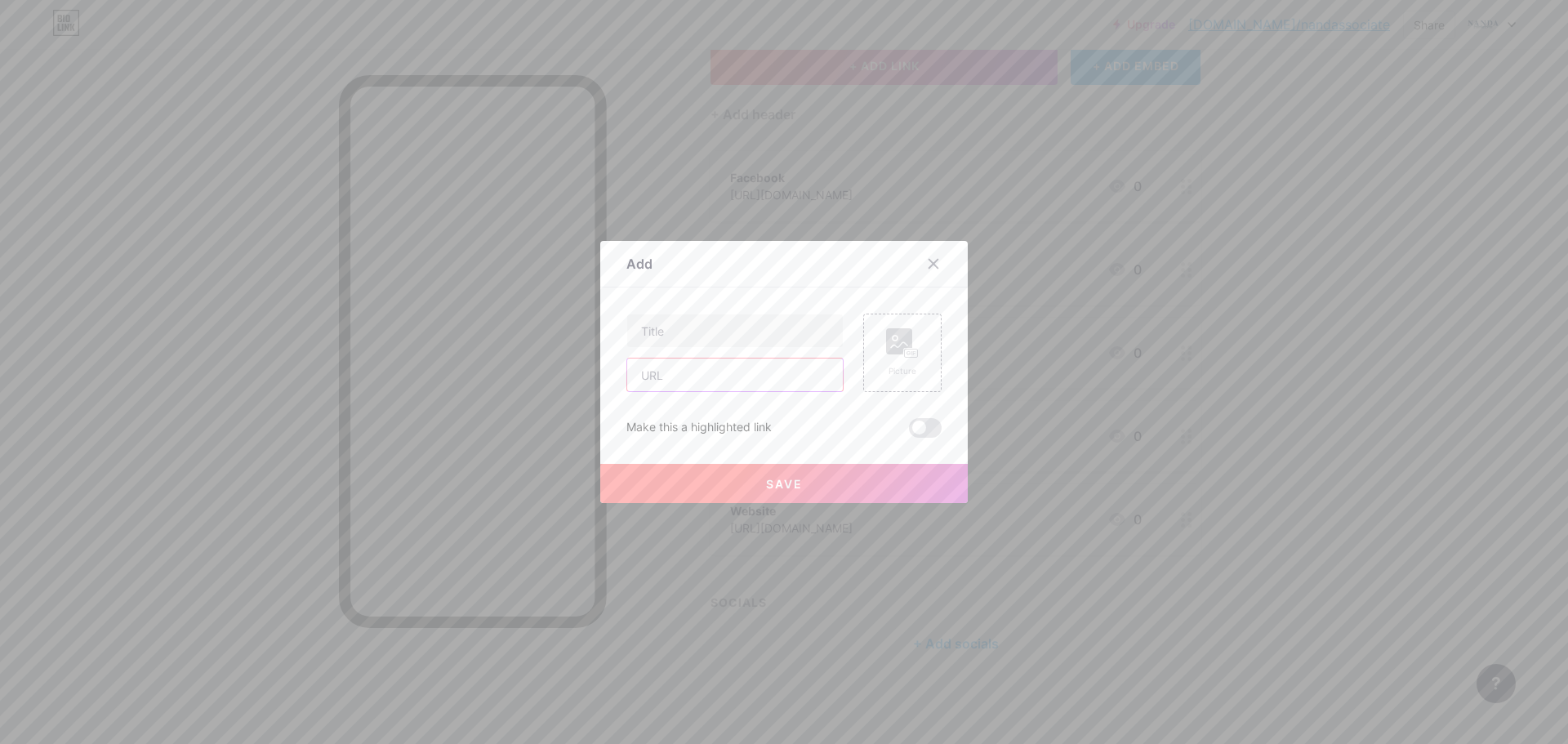
click at [669, 383] on input "text" at bounding box center [735, 374] width 216 height 33
click at [691, 383] on input "text" at bounding box center [735, 374] width 216 height 33
paste input "[URL][DOMAIN_NAME]"
type input "[URL][DOMAIN_NAME]"
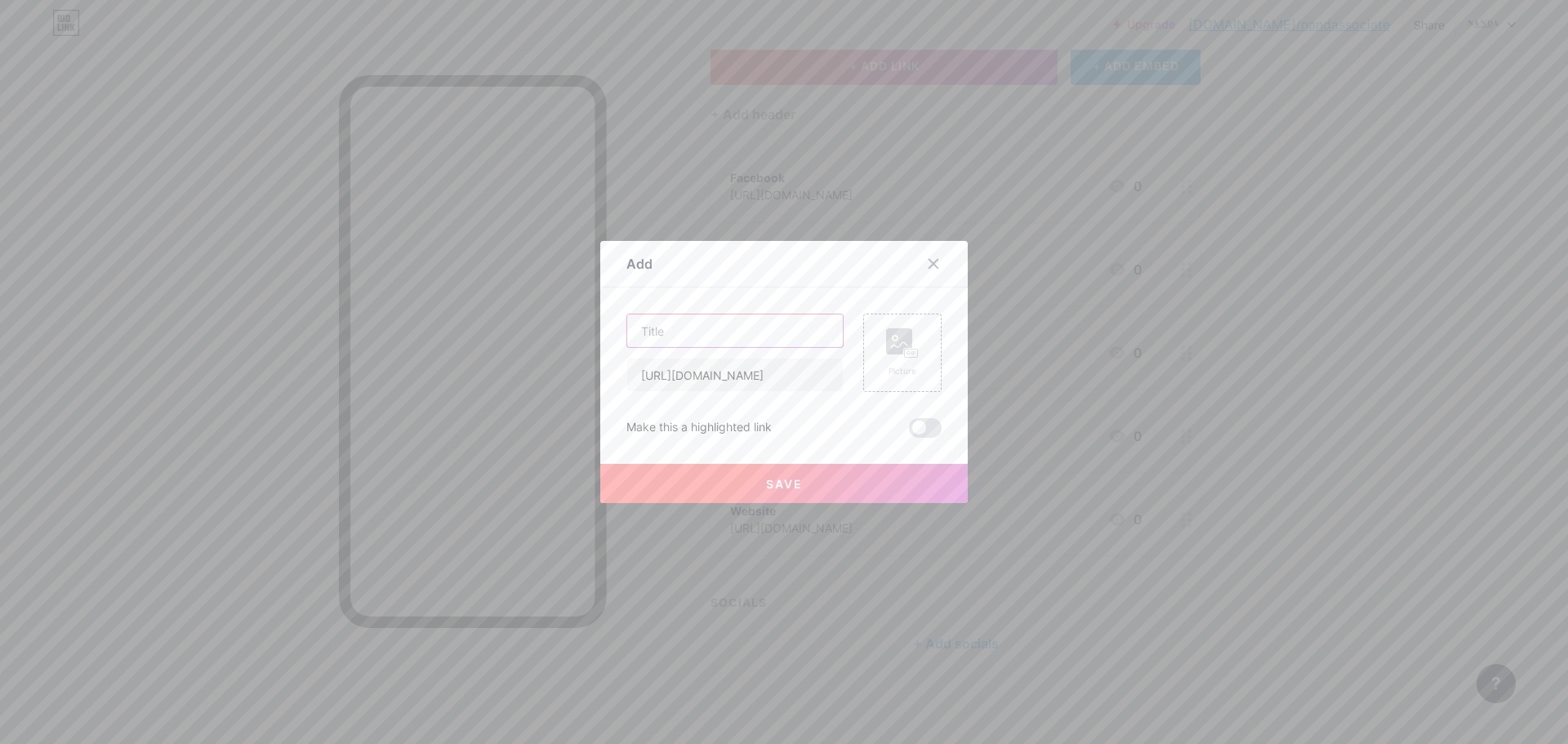
click at [729, 340] on input "text" at bounding box center [735, 331] width 216 height 33
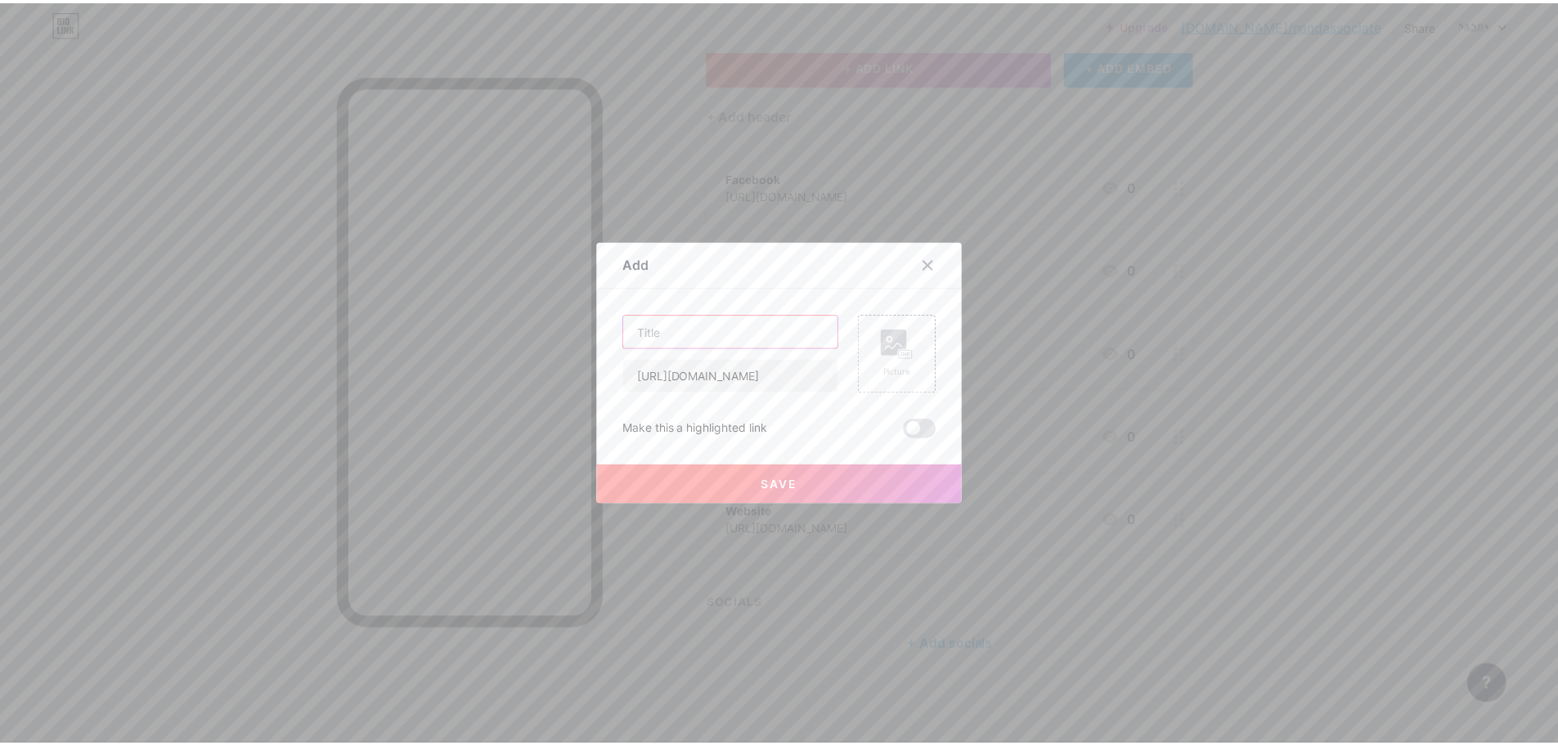
scroll to position [0, 0]
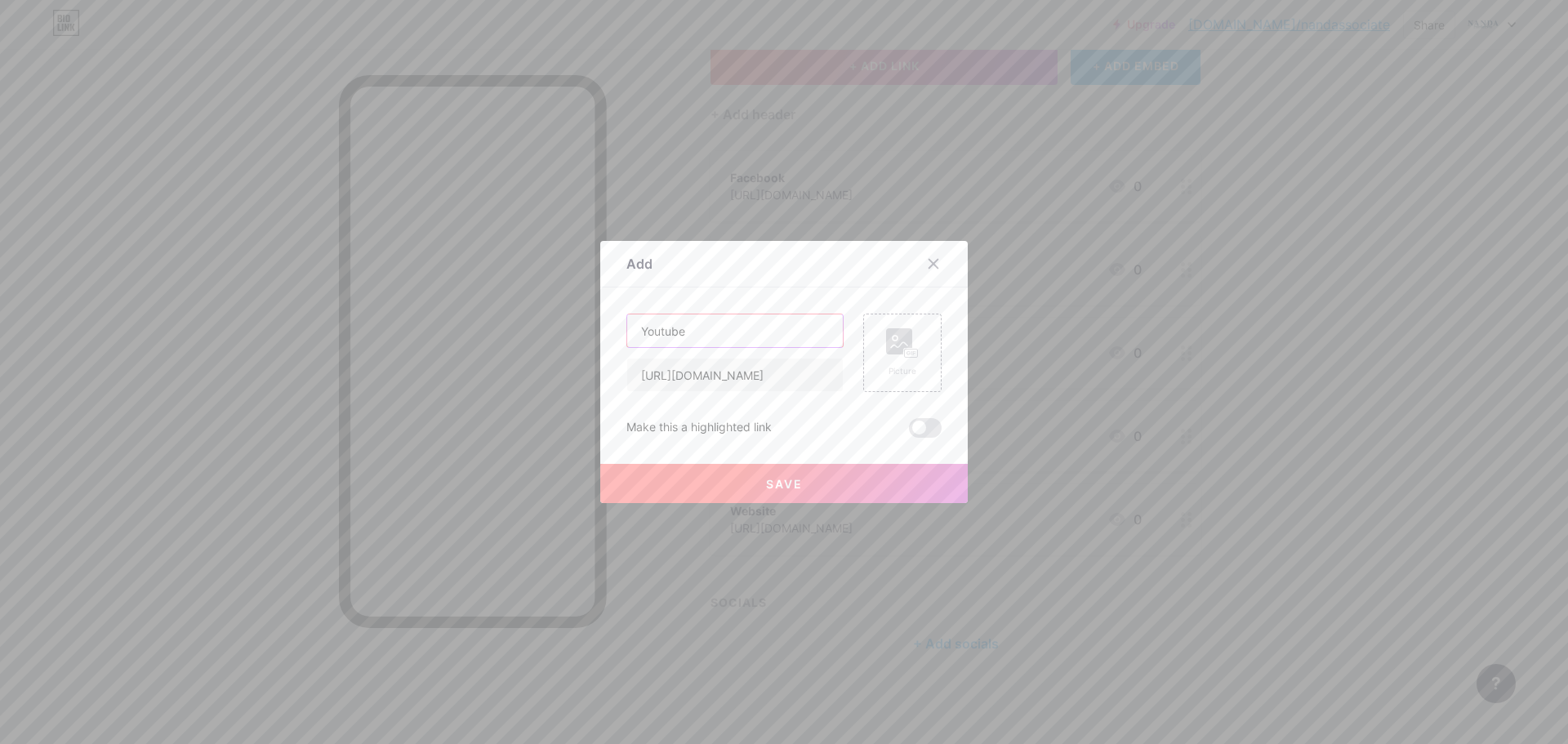
type input "Youtube"
click at [799, 483] on button "Save" at bounding box center [784, 483] width 368 height 39
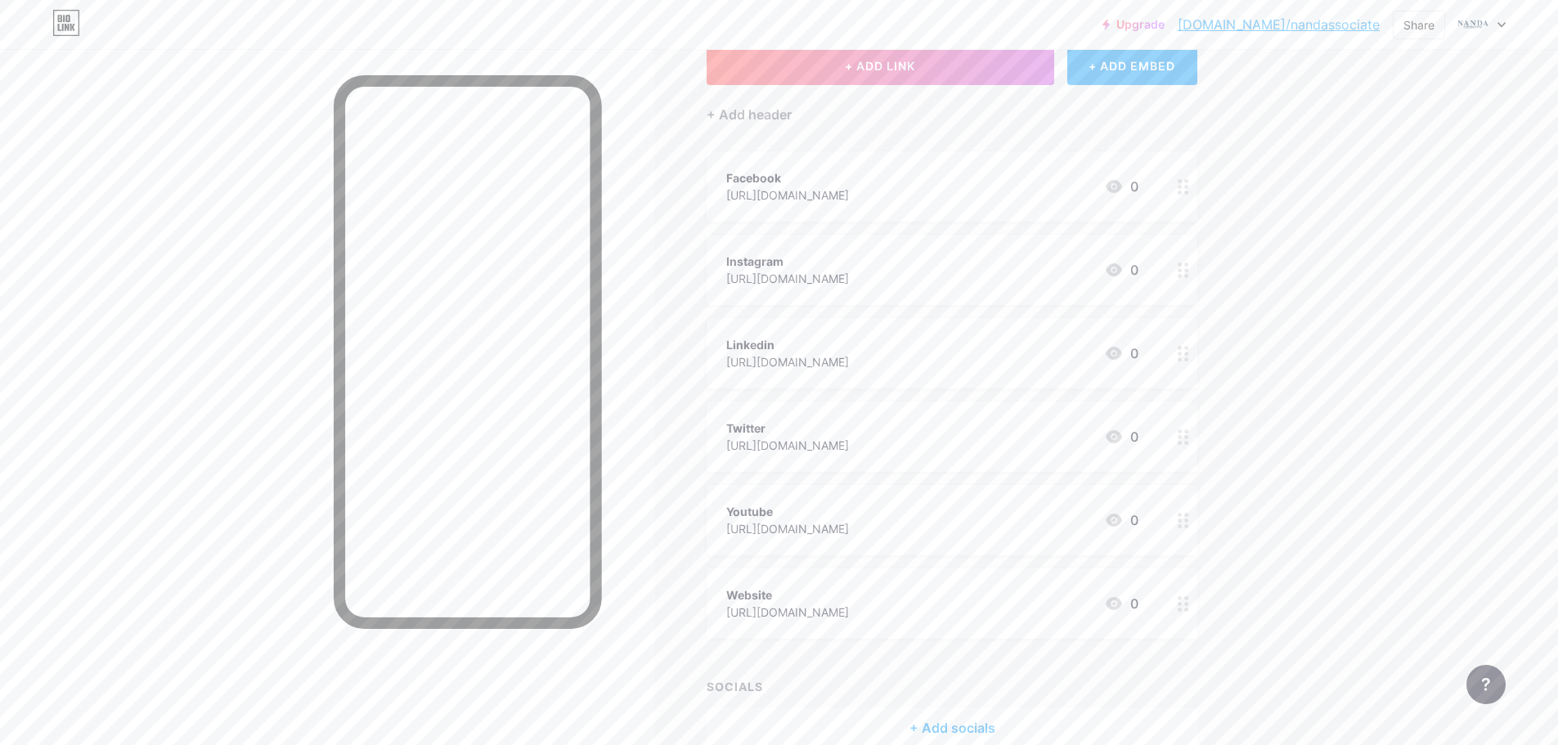
scroll to position [190, 0]
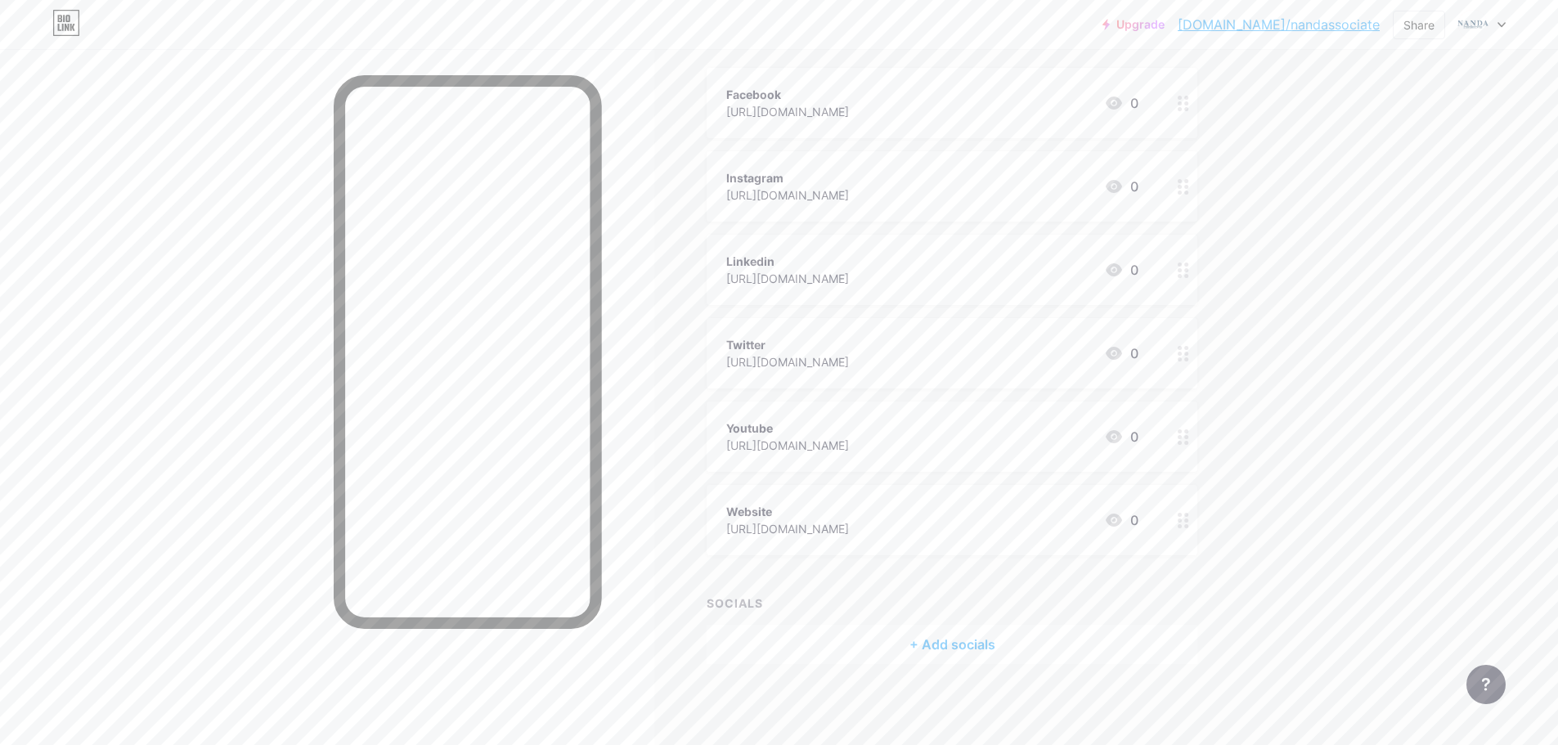
click at [971, 684] on div "Links Posts Design Subscribers NEW Stats Settings + ADD LINK + ADD EMBED + Add …" at bounding box center [633, 302] width 1266 height 886
click at [994, 649] on div "+ Add socials" at bounding box center [952, 644] width 491 height 39
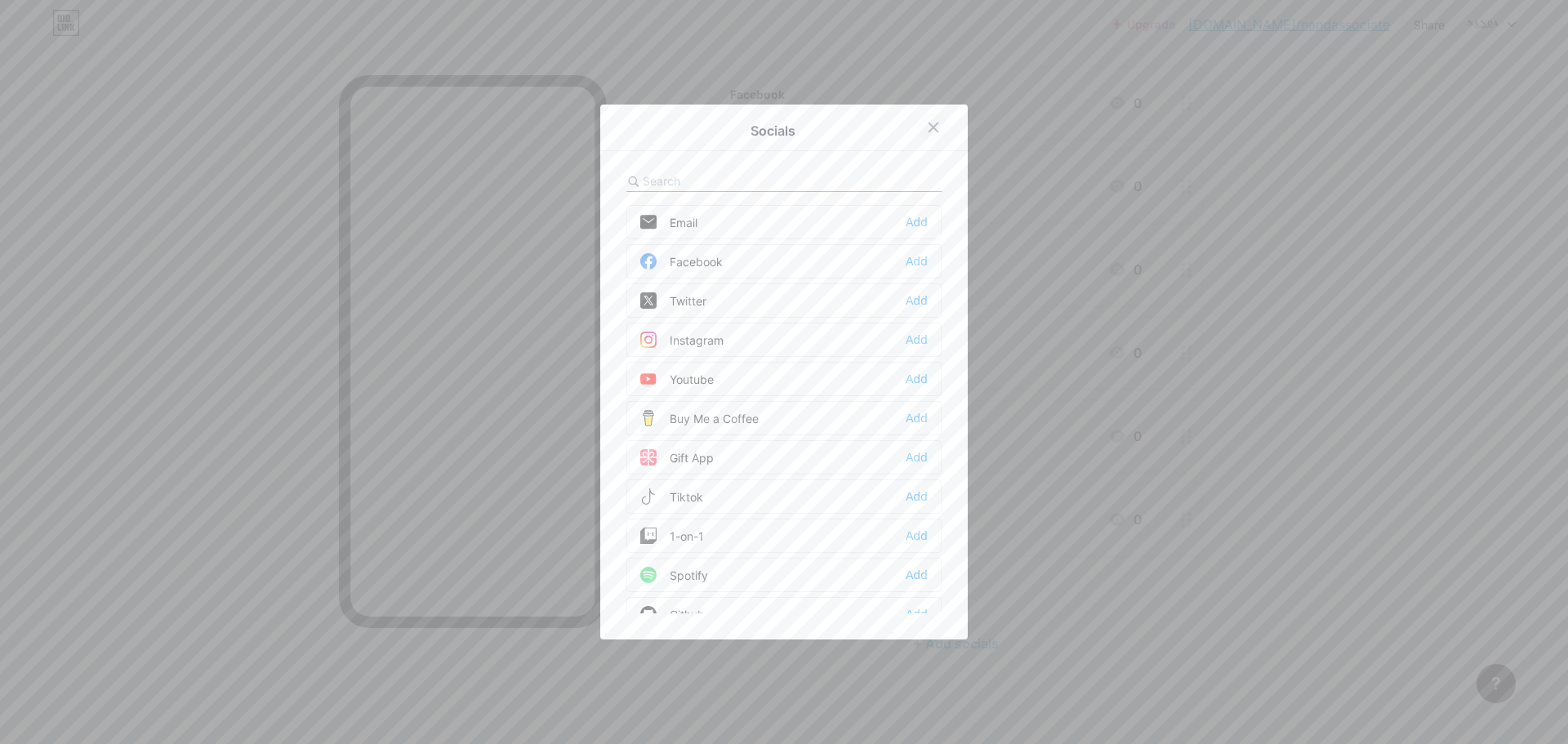
click at [928, 125] on icon at bounding box center [933, 127] width 13 height 13
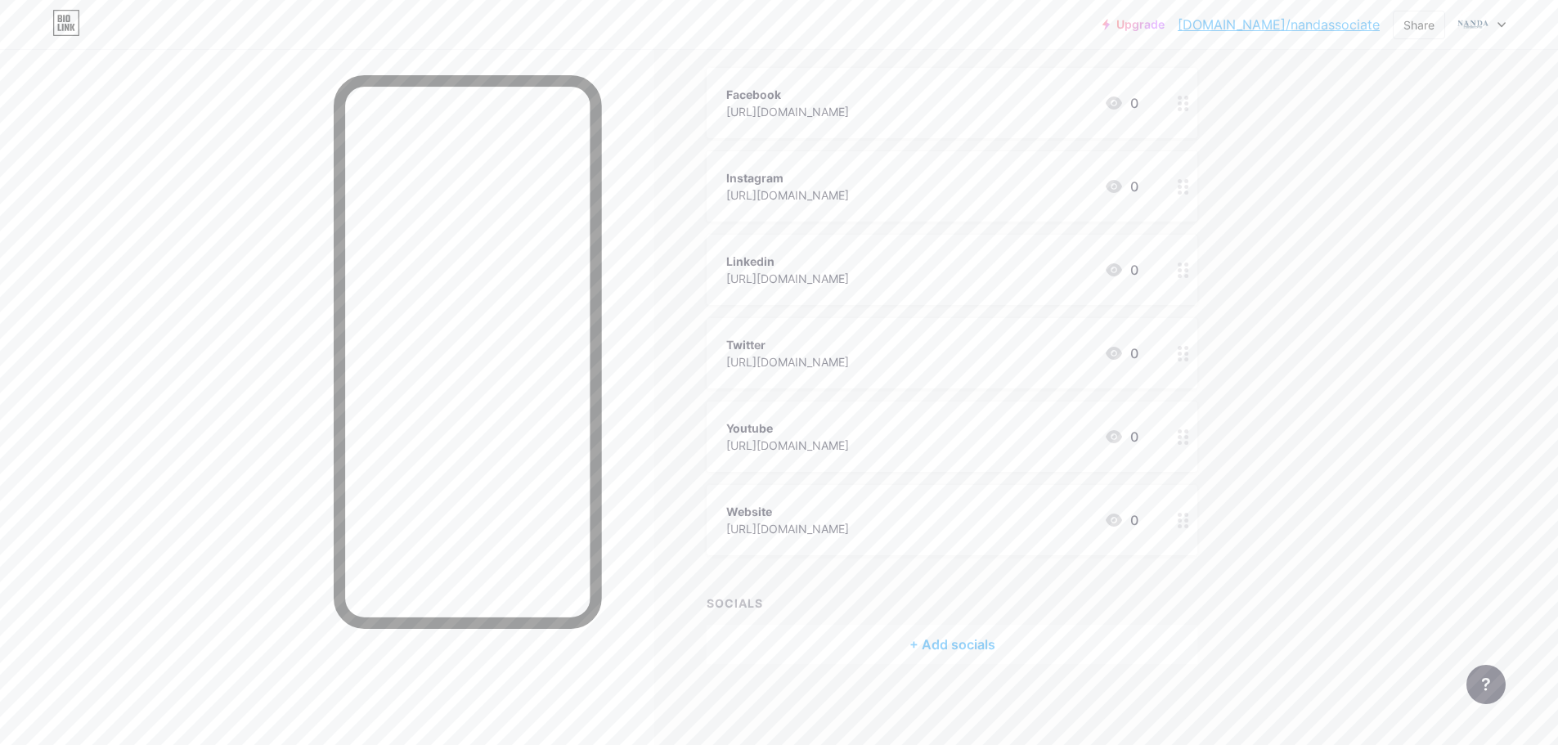
scroll to position [0, 0]
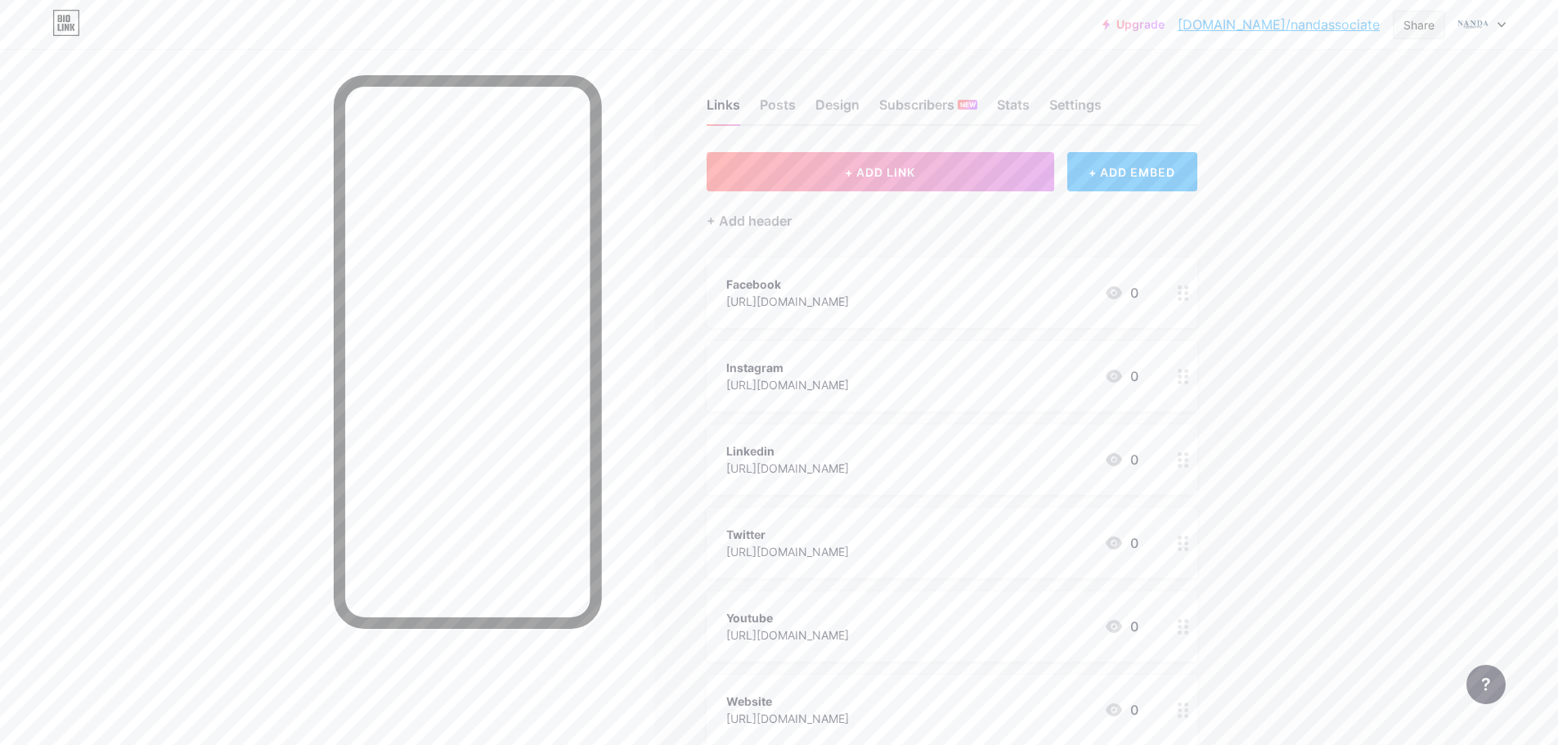
click at [1411, 31] on div "Share" at bounding box center [1418, 24] width 31 height 17
click at [1366, 86] on div "Copy link" at bounding box center [1323, 84] width 244 height 39
